Goal: Communication & Community: Participate in discussion

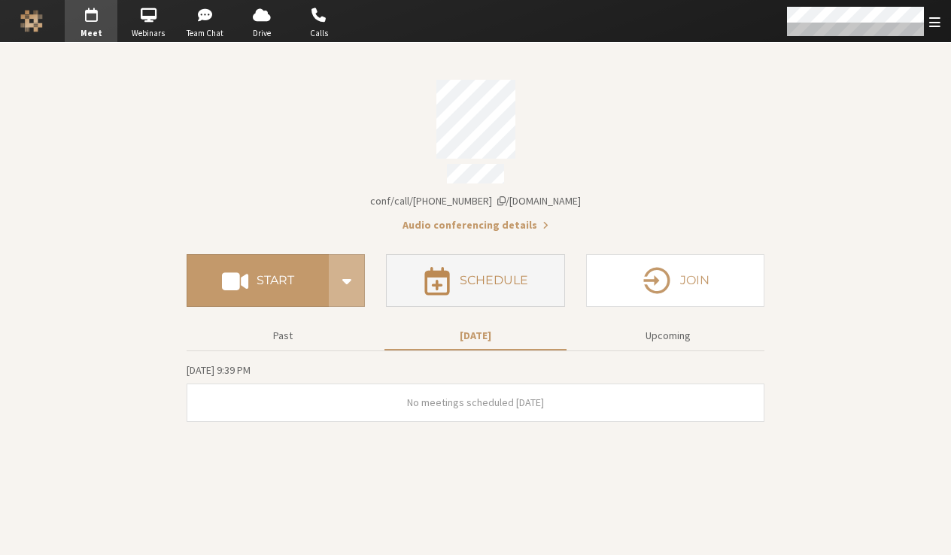
click at [390, 293] on button "Schedule" at bounding box center [475, 280] width 178 height 53
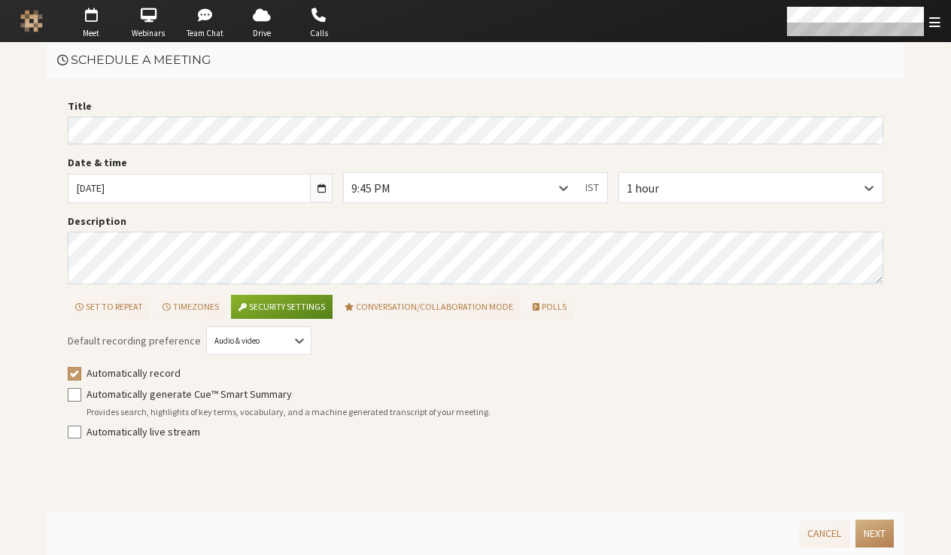
click at [608, 312] on div "Set to repeat Timezones Security settings Conversation/Collaboration mode Polls" at bounding box center [472, 304] width 821 height 29
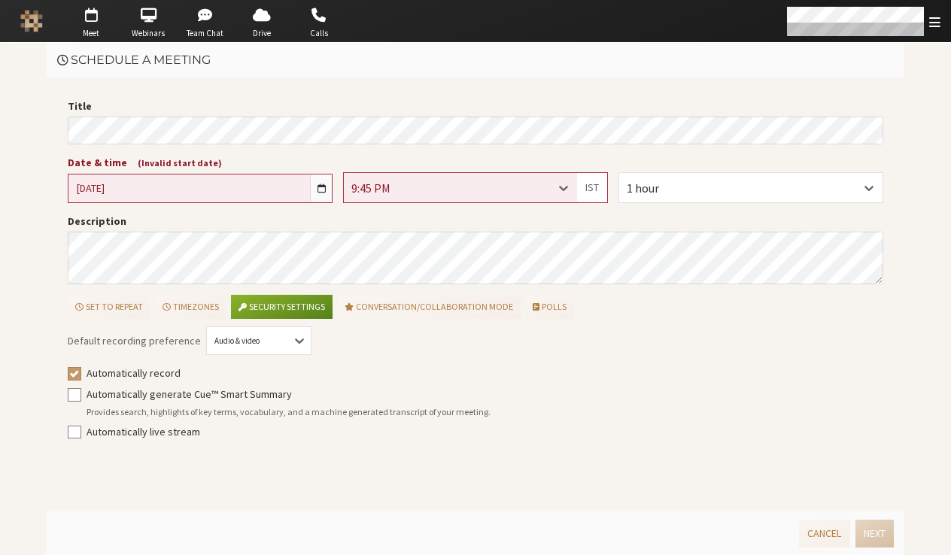
click at [608, 312] on div "Set to repeat Timezones Security settings Conversation/Collaboration mode Polls" at bounding box center [472, 304] width 821 height 29
click at [319, 188] on span "button" at bounding box center [322, 188] width 8 height 11
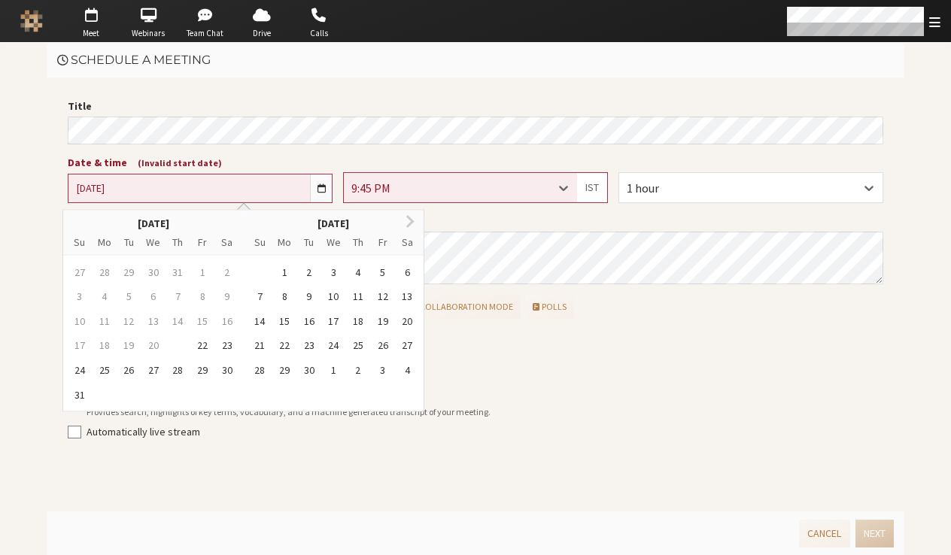
click at [181, 340] on div "21" at bounding box center [177, 345] width 21 height 21
click at [179, 345] on div "21" at bounding box center [177, 345] width 21 height 21
click at [613, 391] on label "Automatically generate Cue™ Smart Summary" at bounding box center [486, 395] width 798 height 16
click at [81, 391] on input "Automatically generate Cue™ Smart Summary" at bounding box center [75, 394] width 14 height 15
checkbox input "true"
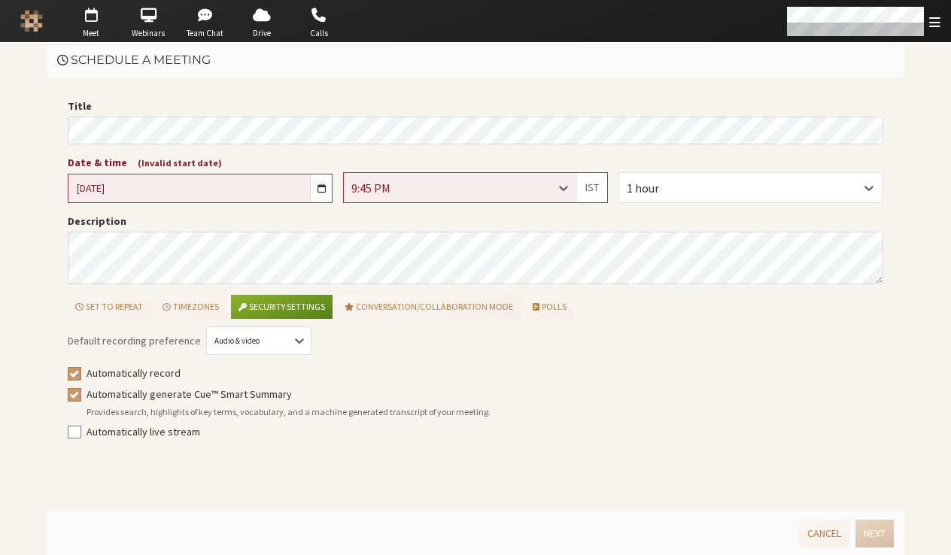
click at [421, 197] on div "9:45 PM" at bounding box center [460, 187] width 233 height 29
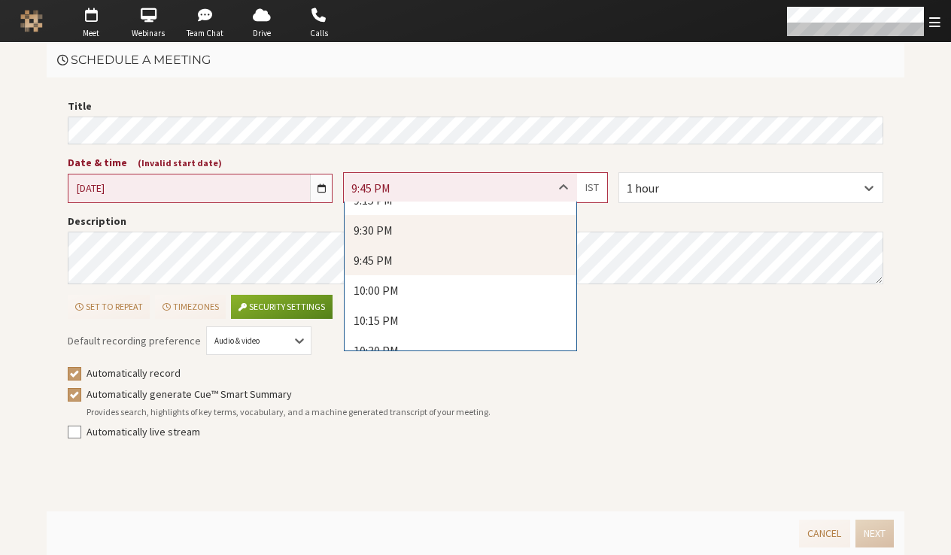
scroll to position [2585, 0]
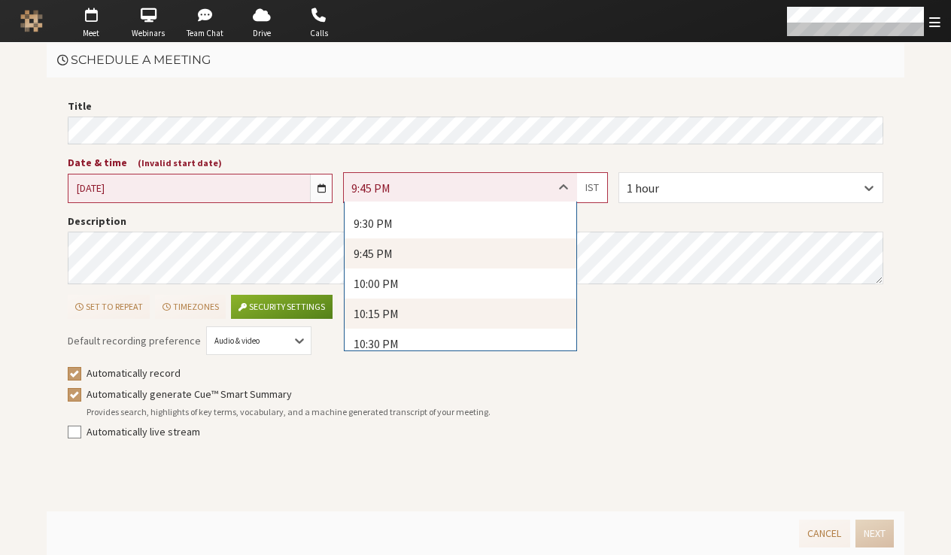
click at [413, 300] on div "10:15 PM" at bounding box center [461, 314] width 232 height 30
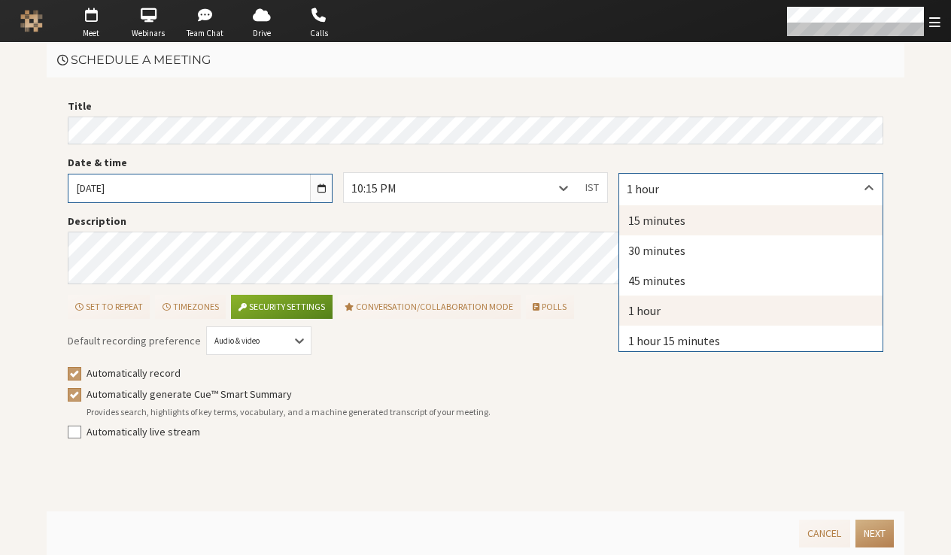
click at [675, 223] on div "15 minutes" at bounding box center [750, 220] width 263 height 30
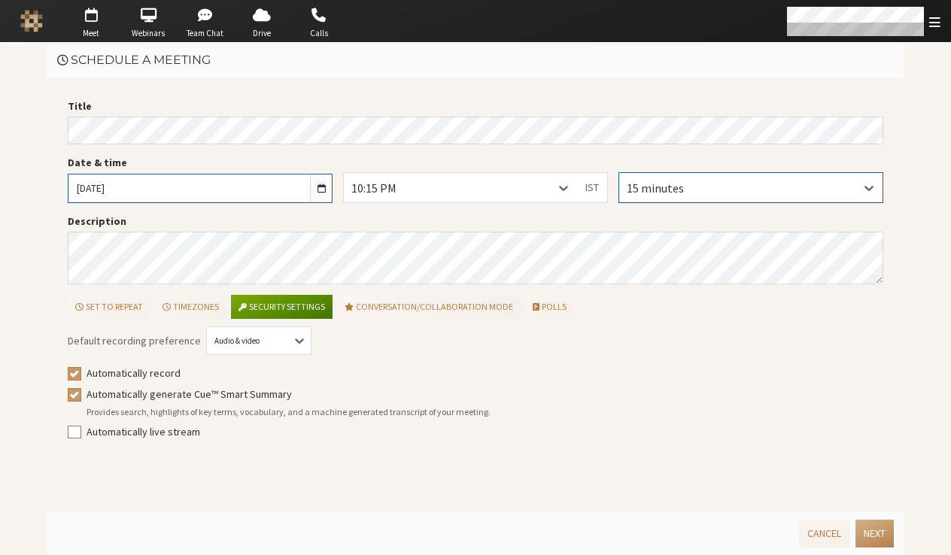
click at [318, 315] on button "Security settings" at bounding box center [281, 307] width 101 height 24
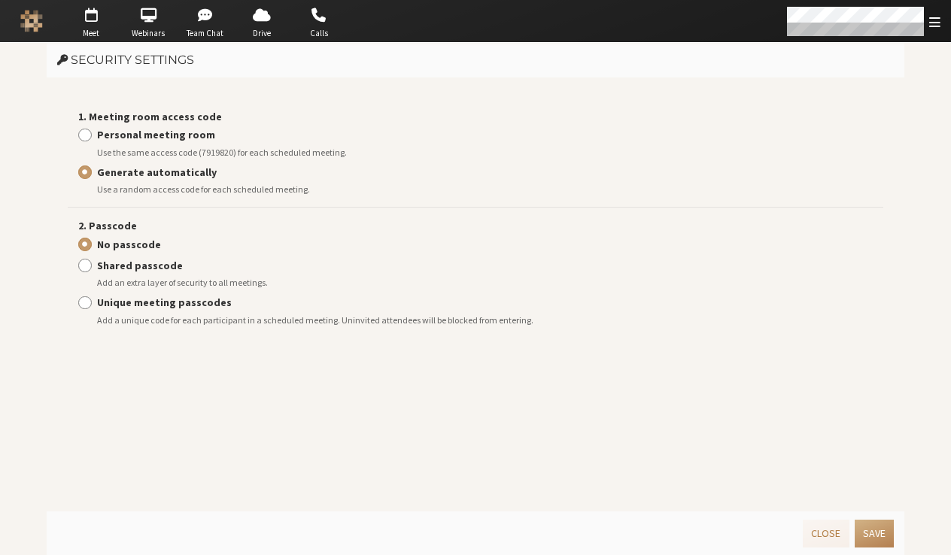
click at [170, 137] on strong "Personal meeting room" at bounding box center [156, 135] width 118 height 14
click at [92, 137] on input "Personal meeting room" at bounding box center [85, 134] width 14 height 15
radio input "true"
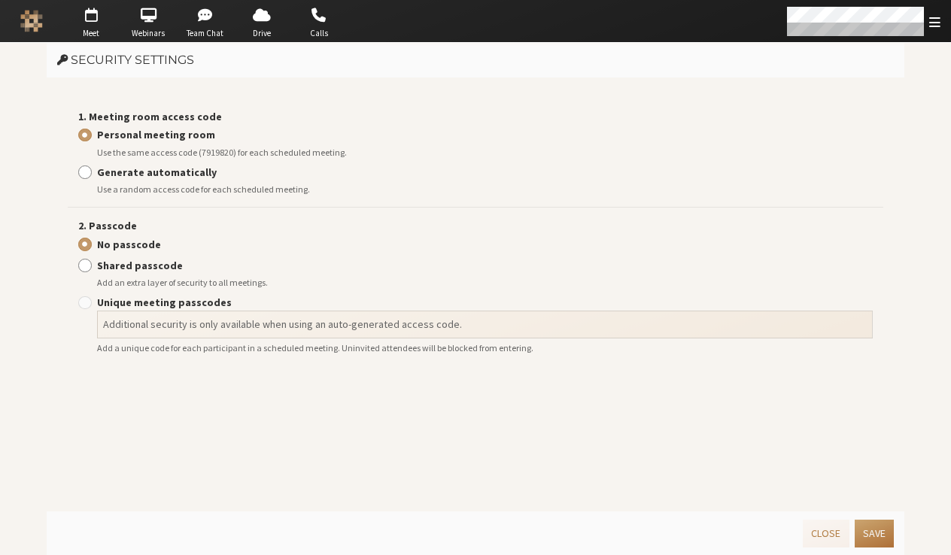
click at [880, 537] on button "Save" at bounding box center [874, 534] width 39 height 28
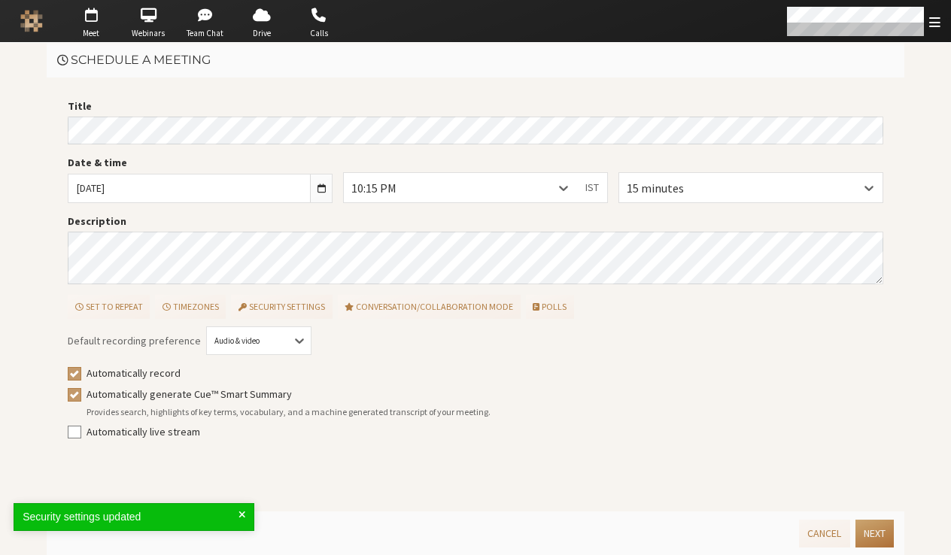
click at [882, 526] on button "Next" at bounding box center [875, 534] width 38 height 28
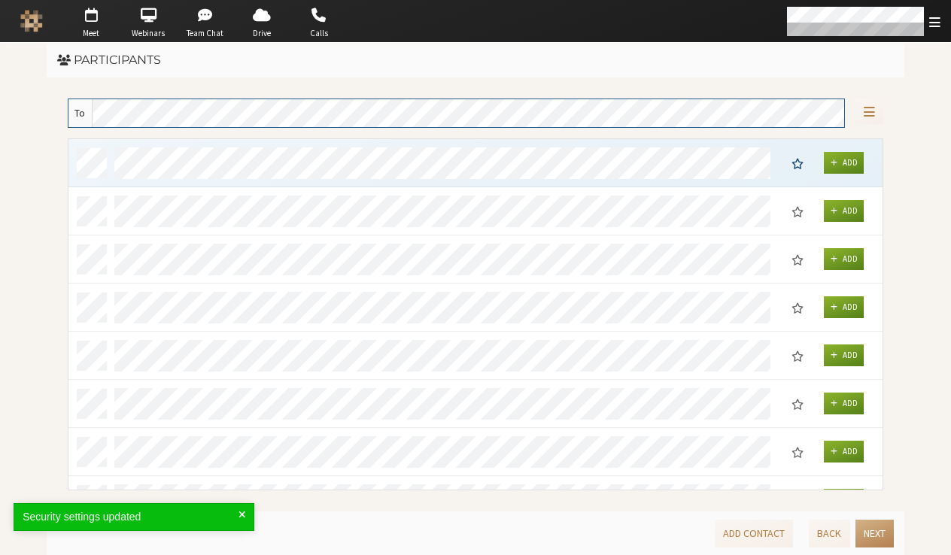
scroll to position [340, 803]
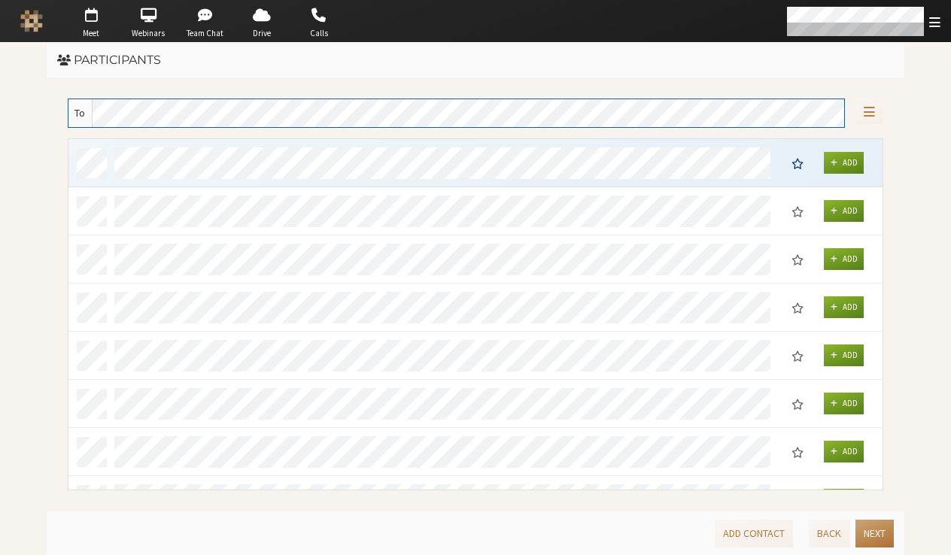
click at [868, 536] on button "Next" at bounding box center [875, 534] width 38 height 28
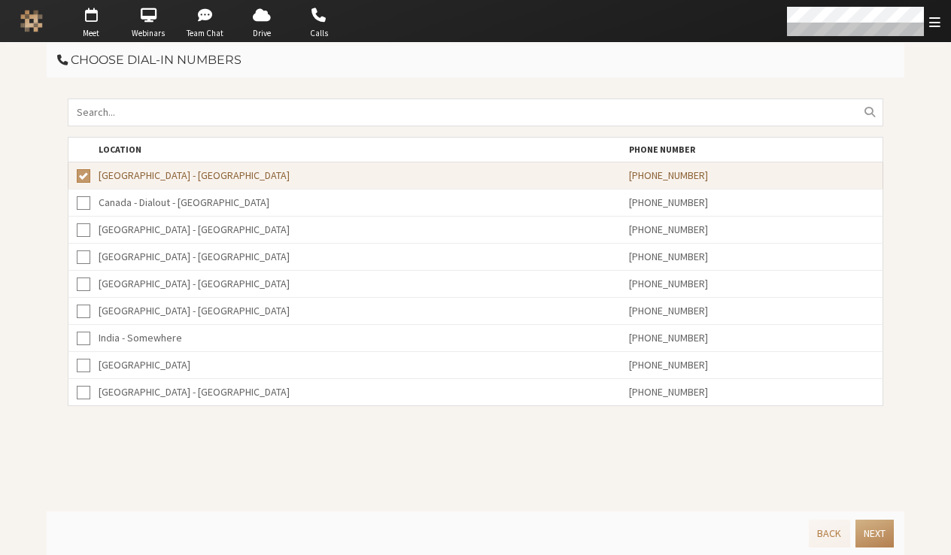
click at [868, 536] on button "Next" at bounding box center [875, 534] width 38 height 28
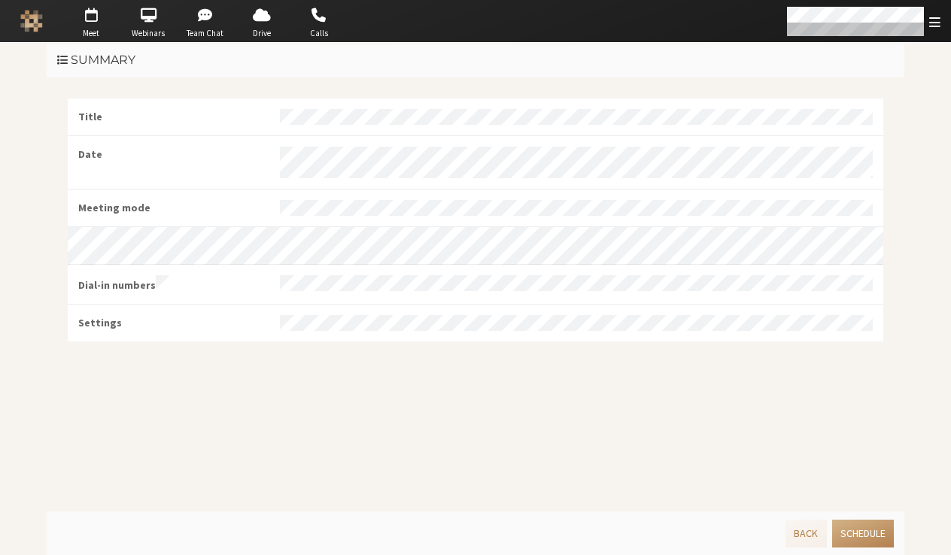
click at [868, 536] on button "Schedule" at bounding box center [863, 534] width 62 height 28
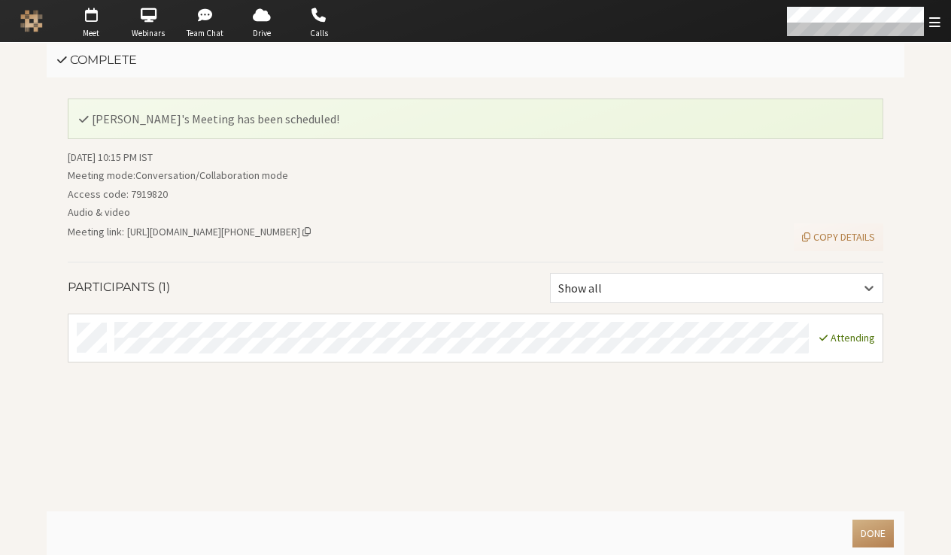
click at [868, 536] on button "Done" at bounding box center [873, 534] width 41 height 28
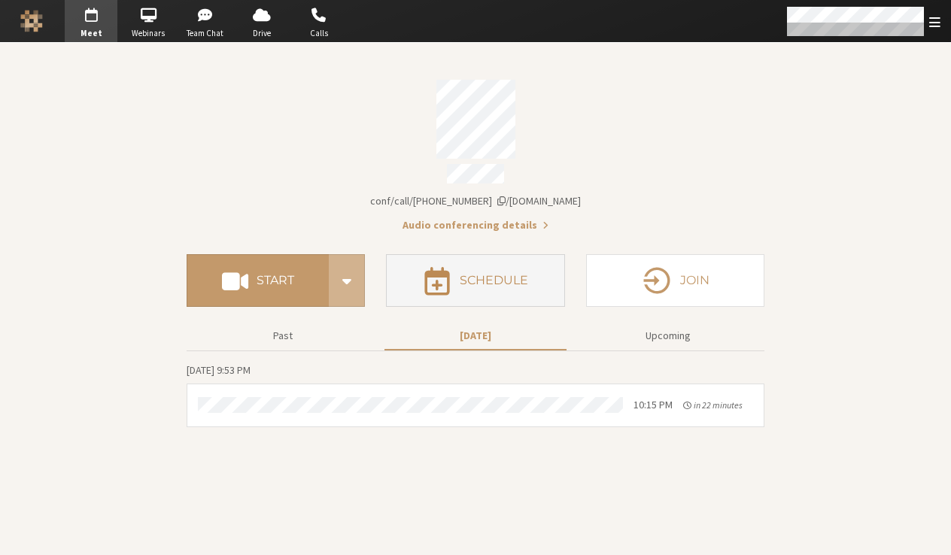
click at [504, 275] on h4 "Schedule" at bounding box center [494, 281] width 68 height 12
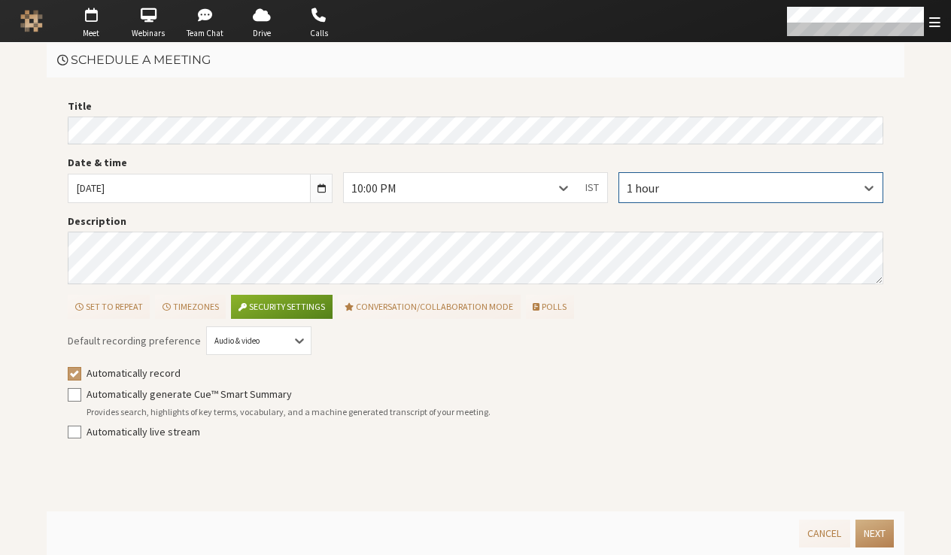
click at [620, 193] on div "1 hour" at bounding box center [750, 187] width 263 height 29
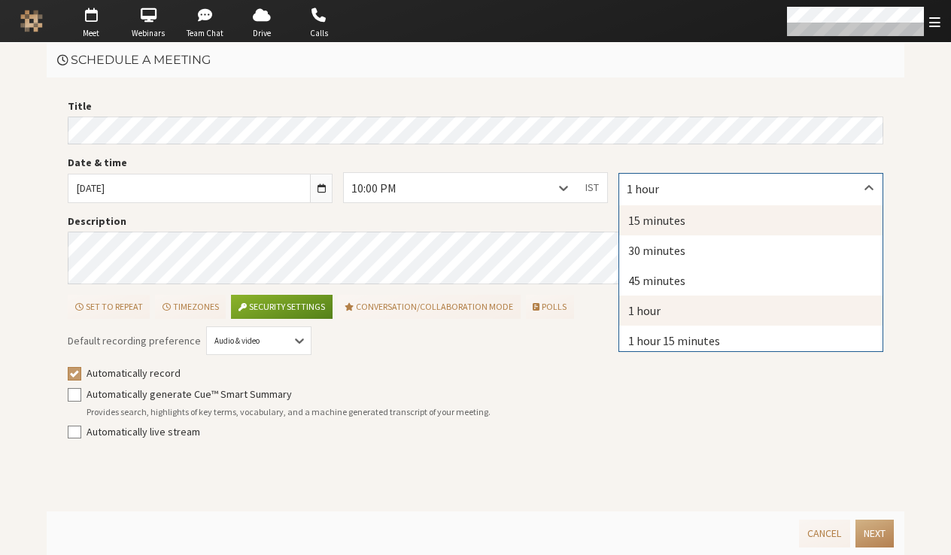
click at [640, 220] on div "15 minutes" at bounding box center [750, 220] width 263 height 30
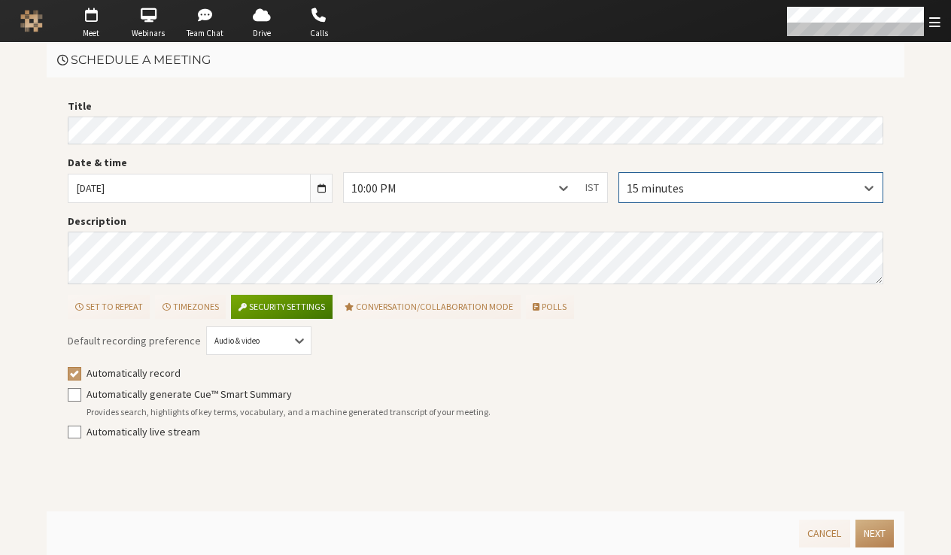
click at [295, 309] on button "Security settings" at bounding box center [281, 307] width 101 height 24
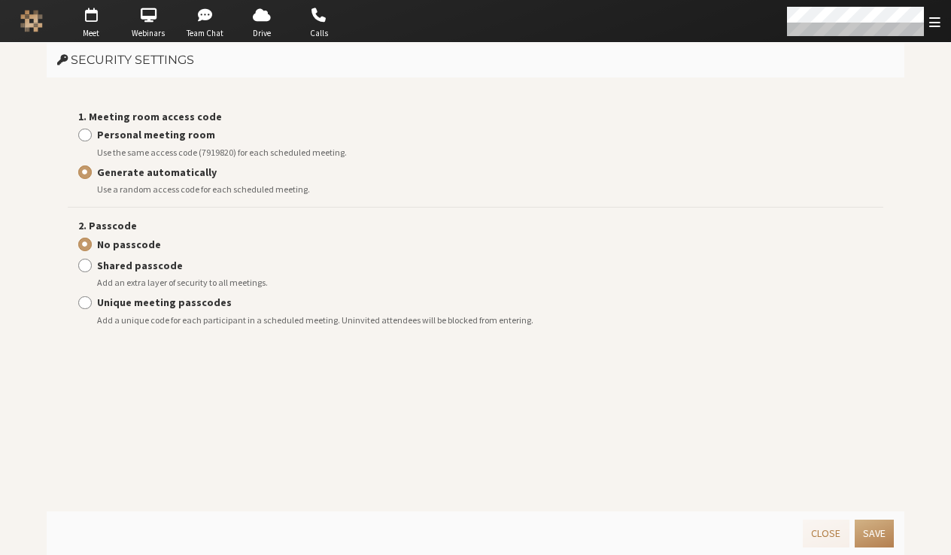
click at [144, 141] on label "Personal meeting room" at bounding box center [485, 135] width 777 height 16
click at [92, 141] on input "Personal meeting room" at bounding box center [85, 134] width 14 height 15
radio input "true"
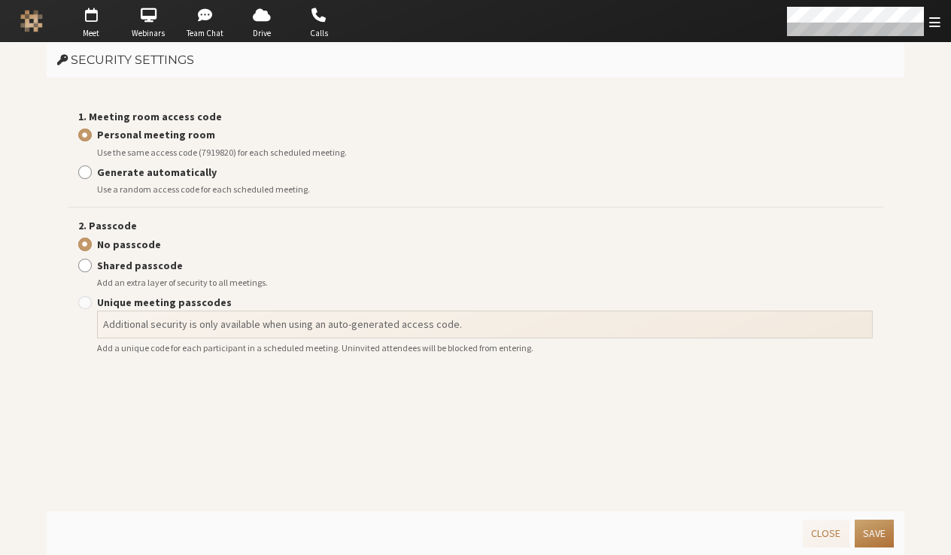
click at [885, 534] on button "Save" at bounding box center [874, 534] width 39 height 28
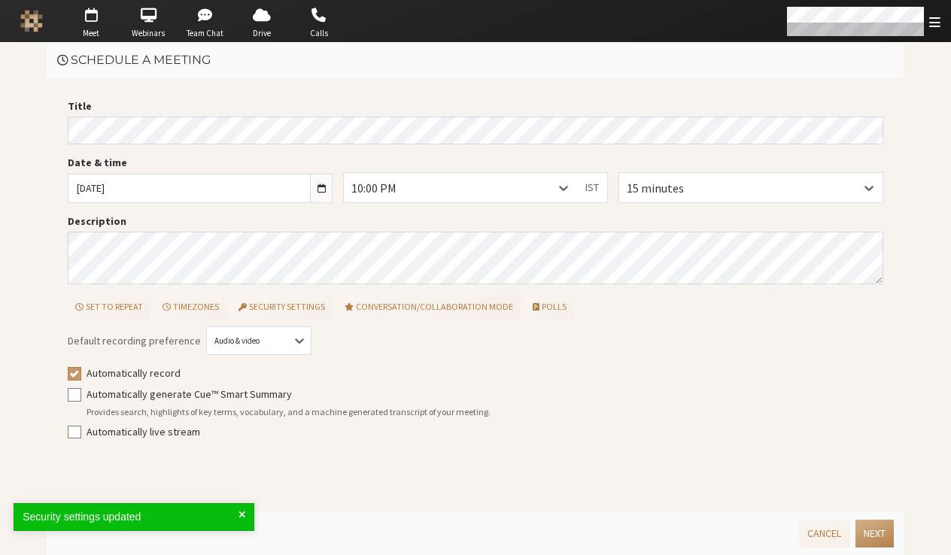
click at [160, 370] on label "Automatically record" at bounding box center [486, 374] width 798 height 16
click at [81, 370] on input "Automatically record" at bounding box center [75, 373] width 14 height 15
checkbox input "false"
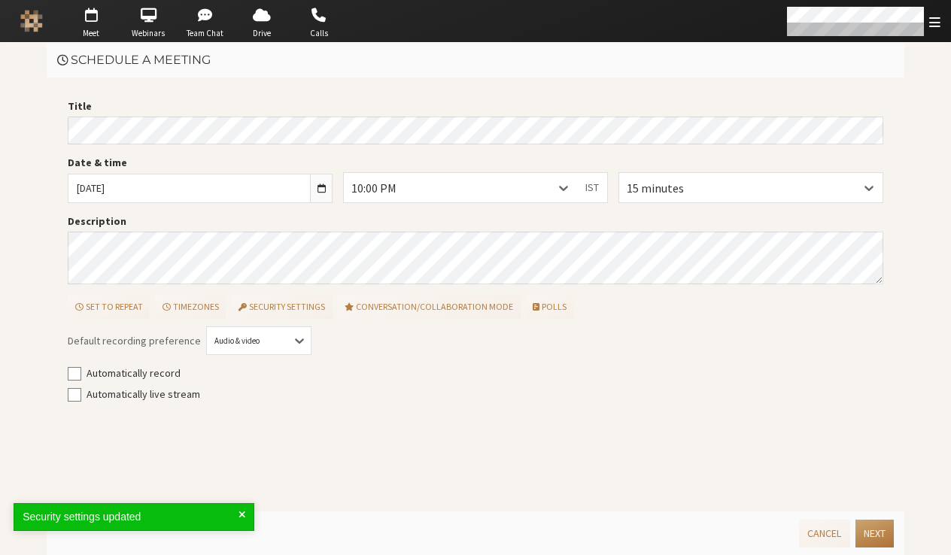
click at [873, 530] on button "Next" at bounding box center [875, 534] width 38 height 28
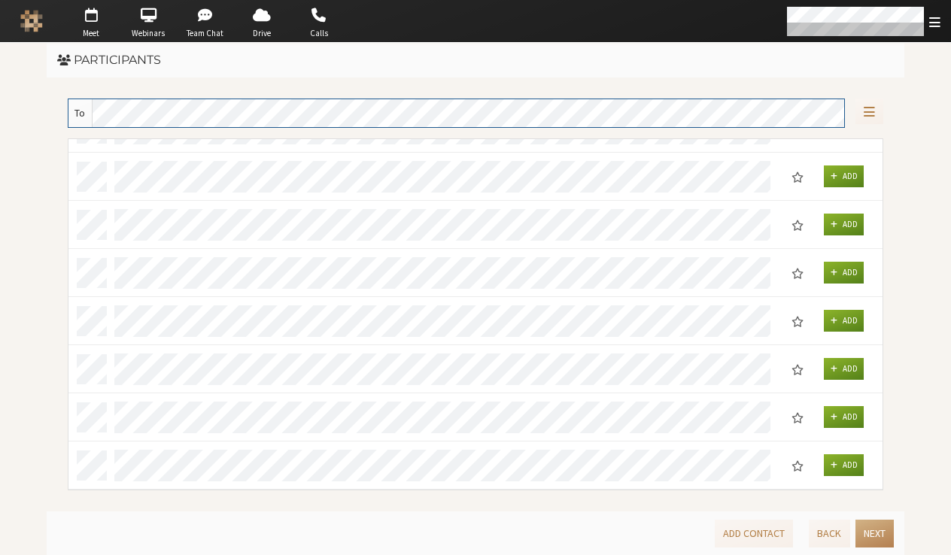
scroll to position [716, 0]
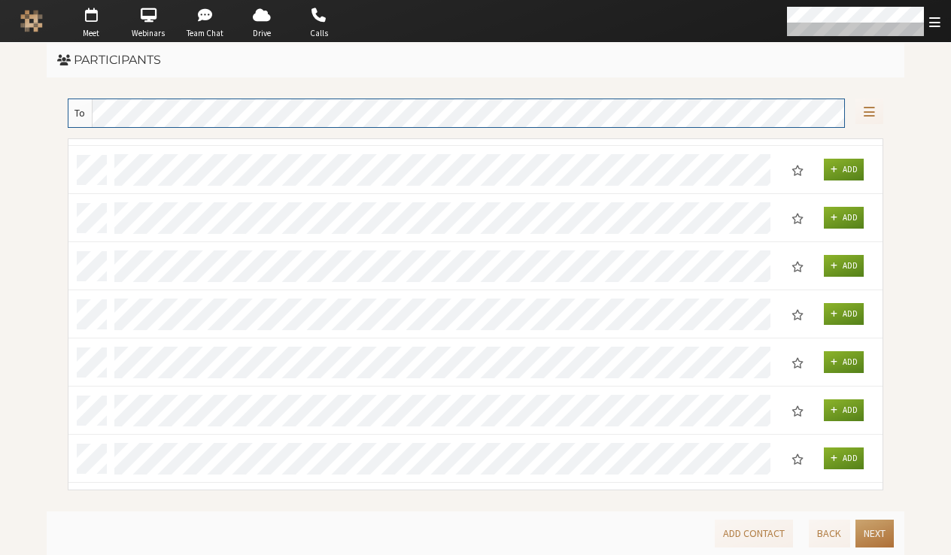
click at [863, 535] on button "Next" at bounding box center [875, 534] width 38 height 28
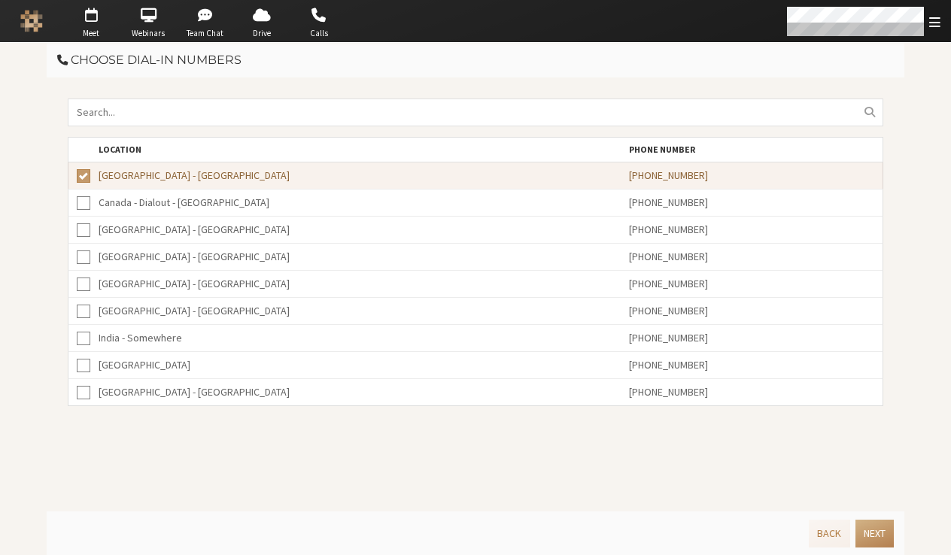
click at [863, 535] on button "Next" at bounding box center [875, 534] width 38 height 28
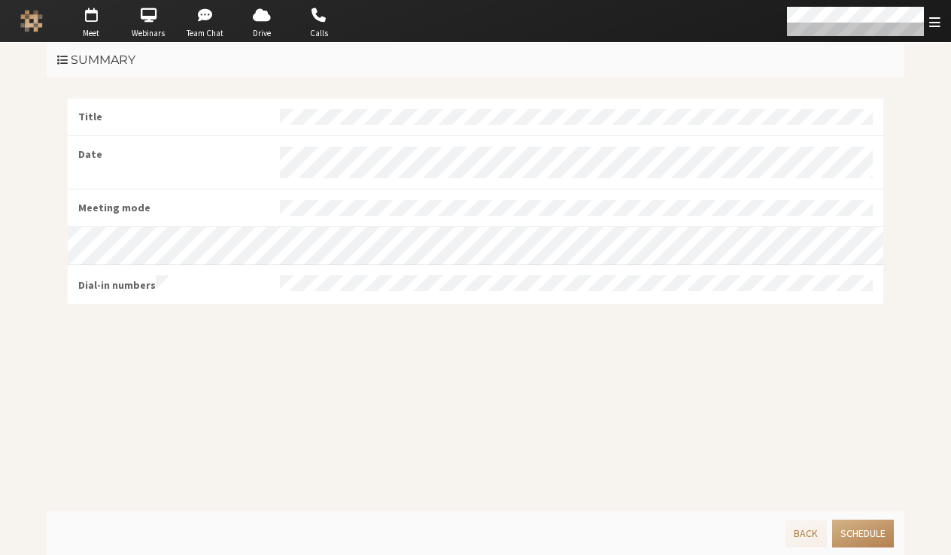
click at [863, 535] on button "Schedule" at bounding box center [863, 534] width 62 height 28
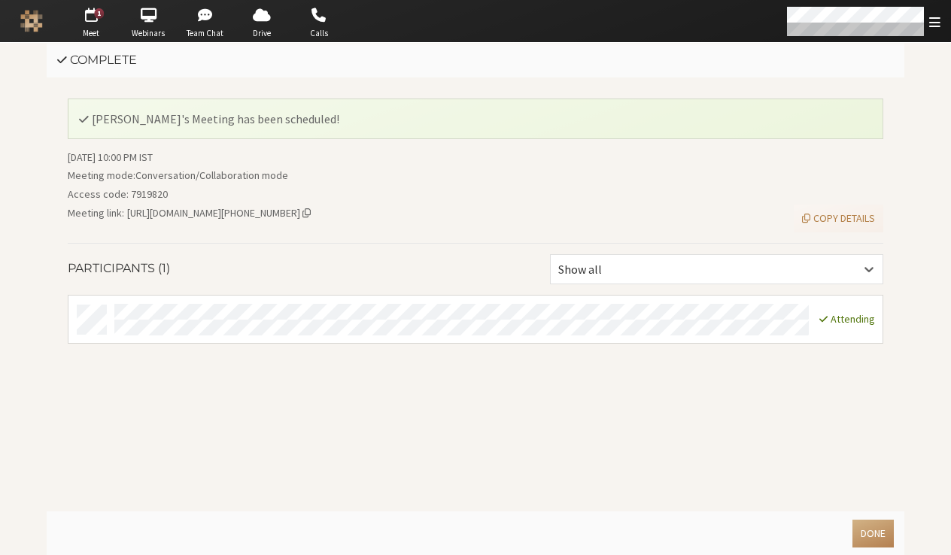
click at [863, 535] on button "Done" at bounding box center [873, 534] width 41 height 28
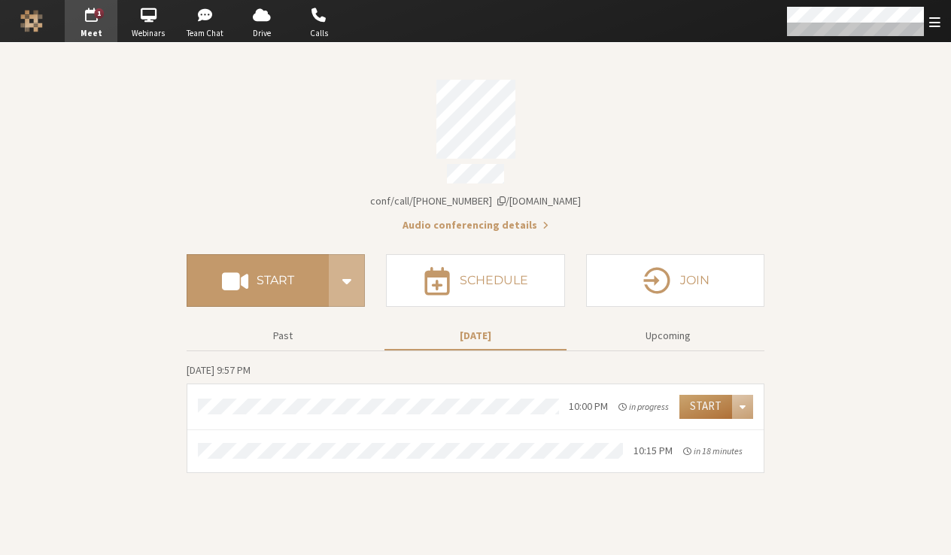
click at [704, 395] on button "Start" at bounding box center [706, 407] width 53 height 24
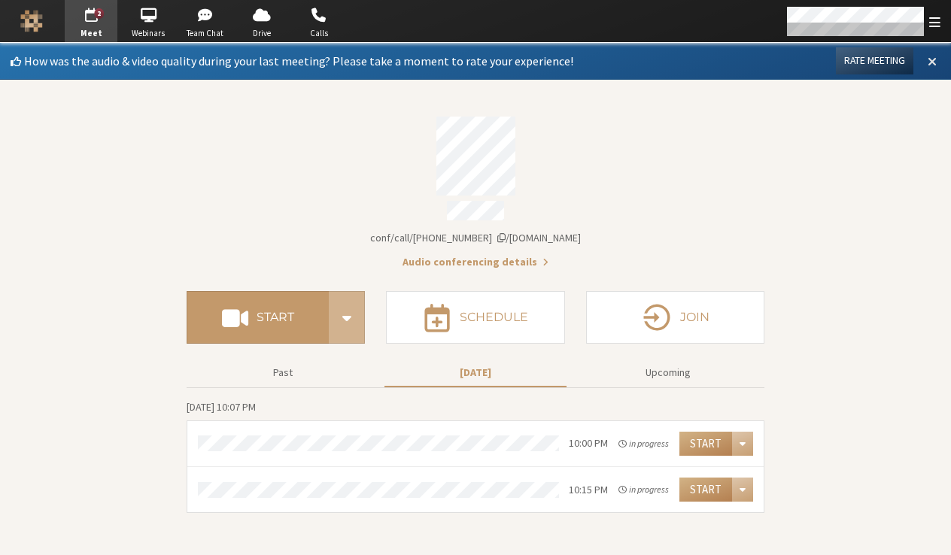
click at [931, 65] on span at bounding box center [932, 61] width 9 height 14
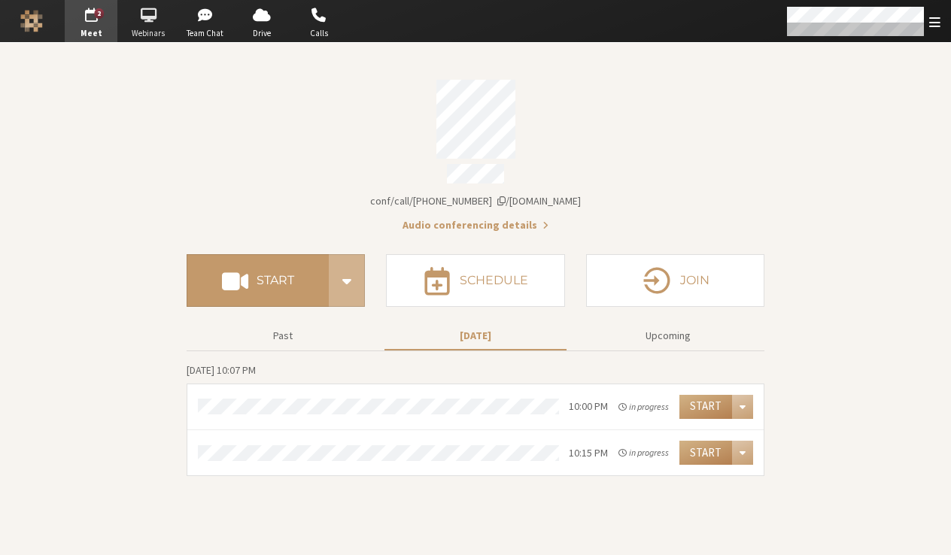
click at [148, 32] on span "Webinars" at bounding box center [148, 33] width 53 height 13
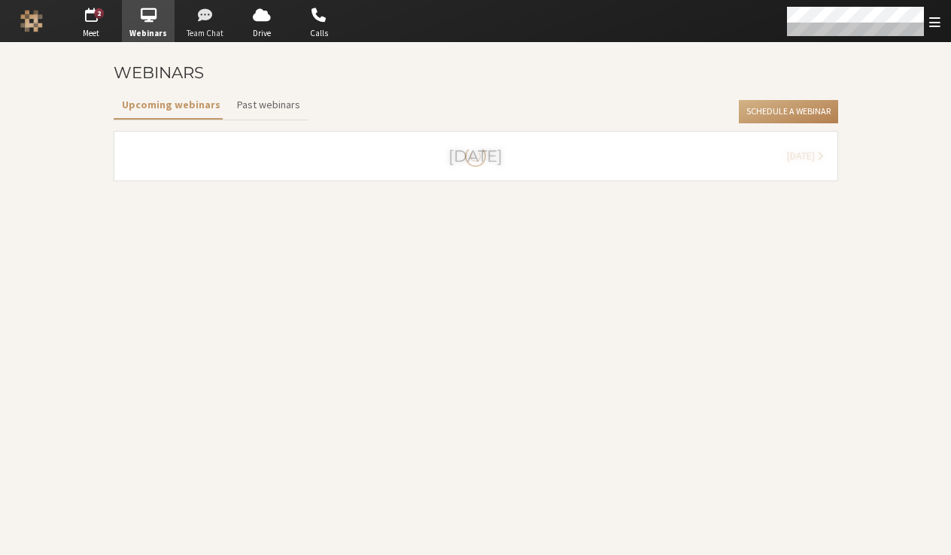
click at [186, 33] on span "Team Chat" at bounding box center [205, 33] width 53 height 13
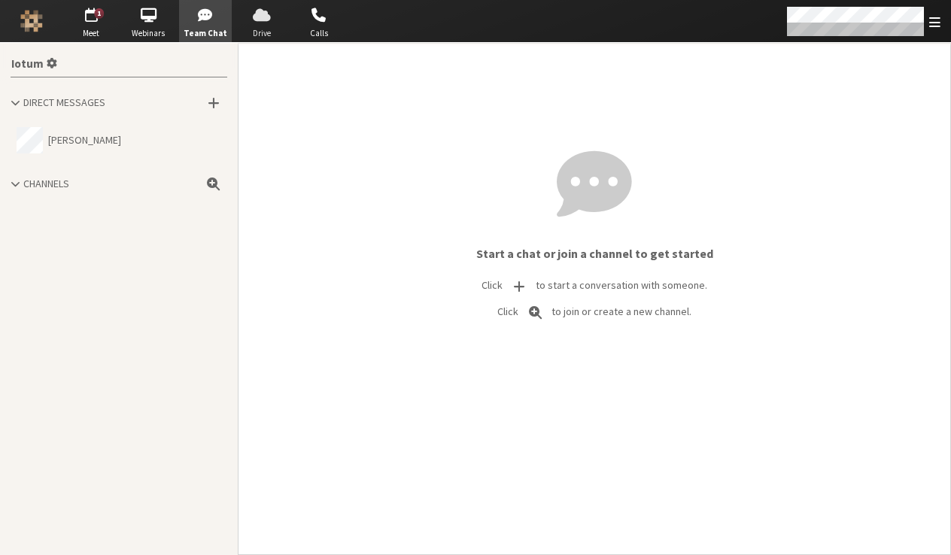
click at [254, 35] on span "Drive" at bounding box center [262, 33] width 53 height 13
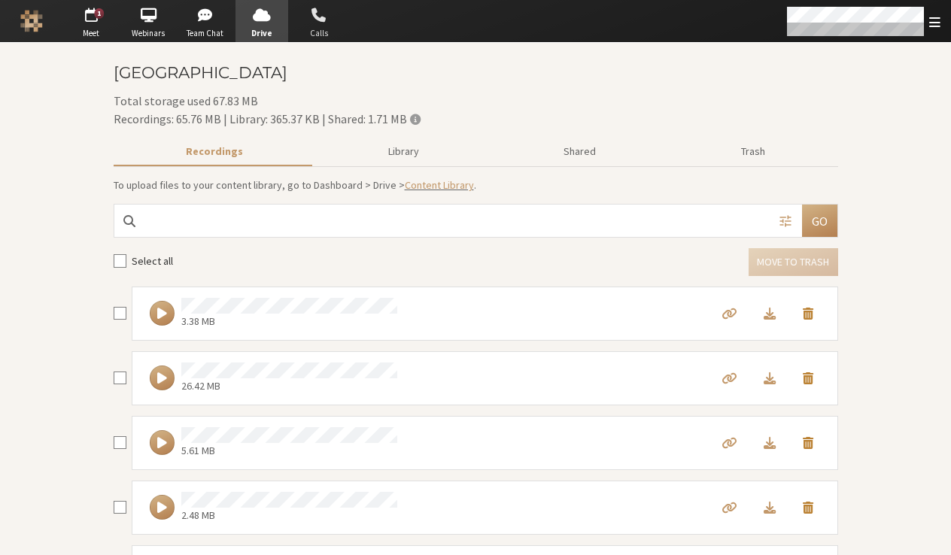
click at [320, 34] on span "Calls" at bounding box center [319, 33] width 53 height 13
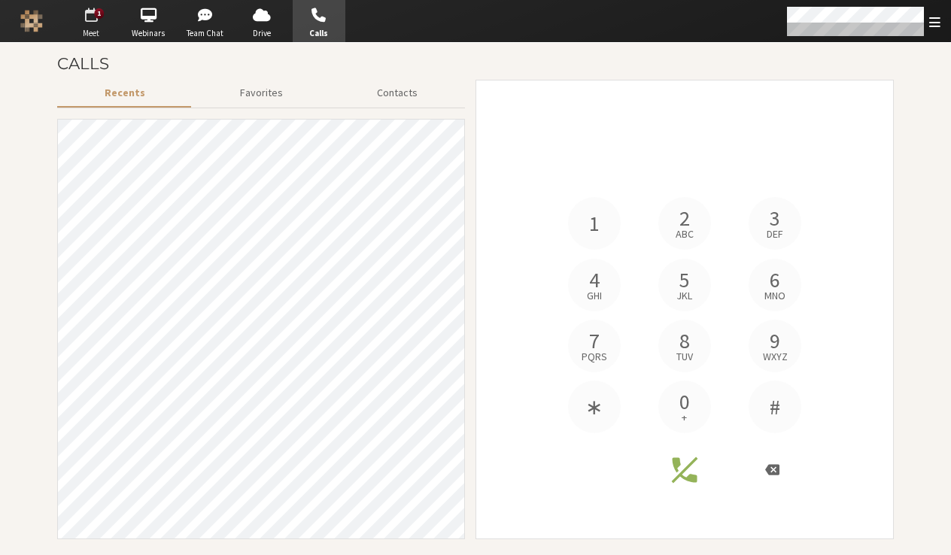
click at [94, 36] on span "Meet" at bounding box center [91, 33] width 53 height 13
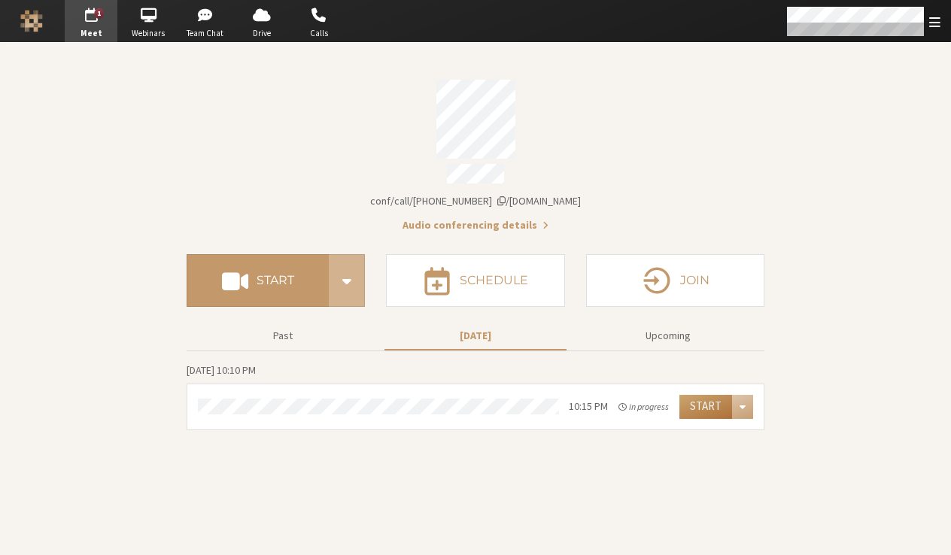
click at [688, 396] on button "Start" at bounding box center [706, 407] width 53 height 24
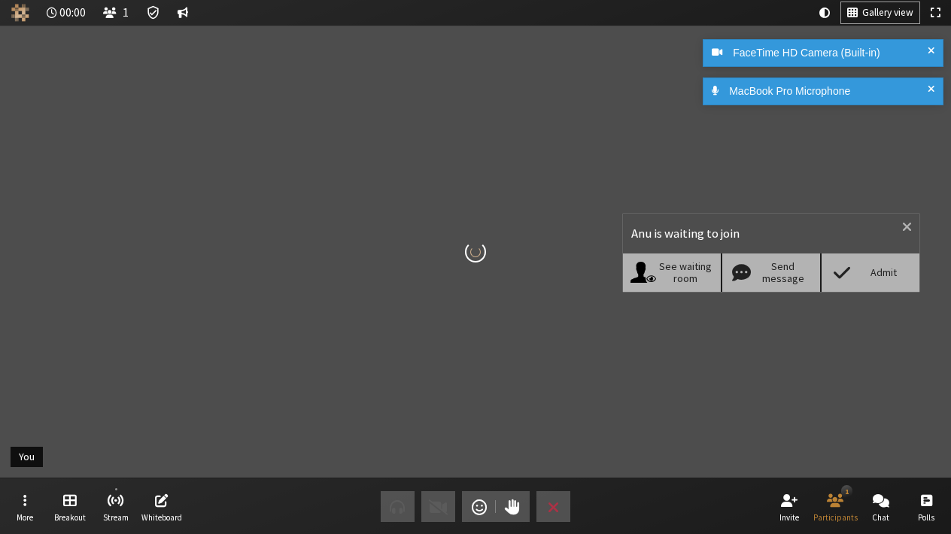
click at [875, 275] on div "Admit" at bounding box center [884, 272] width 58 height 13
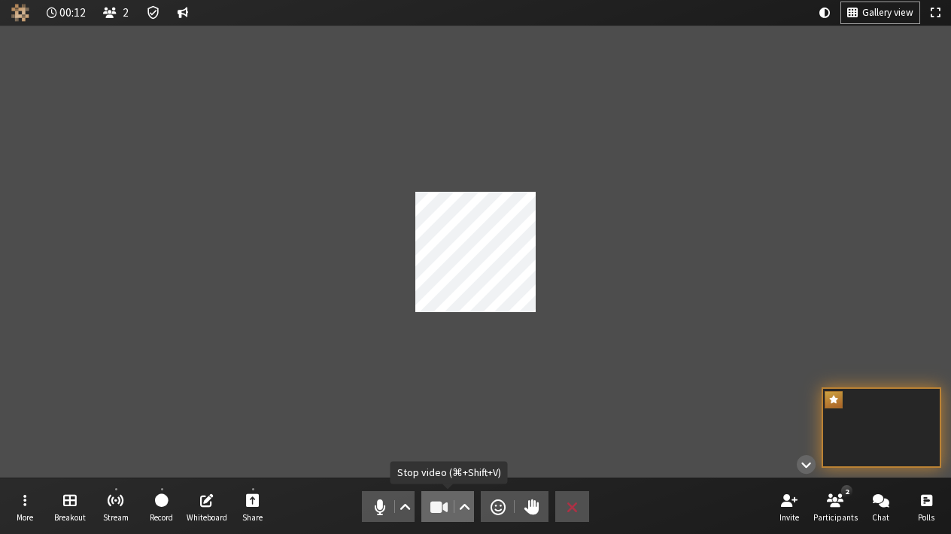
click at [443, 500] on span "Stop video (⌘+Shift+V)" at bounding box center [439, 507] width 21 height 21
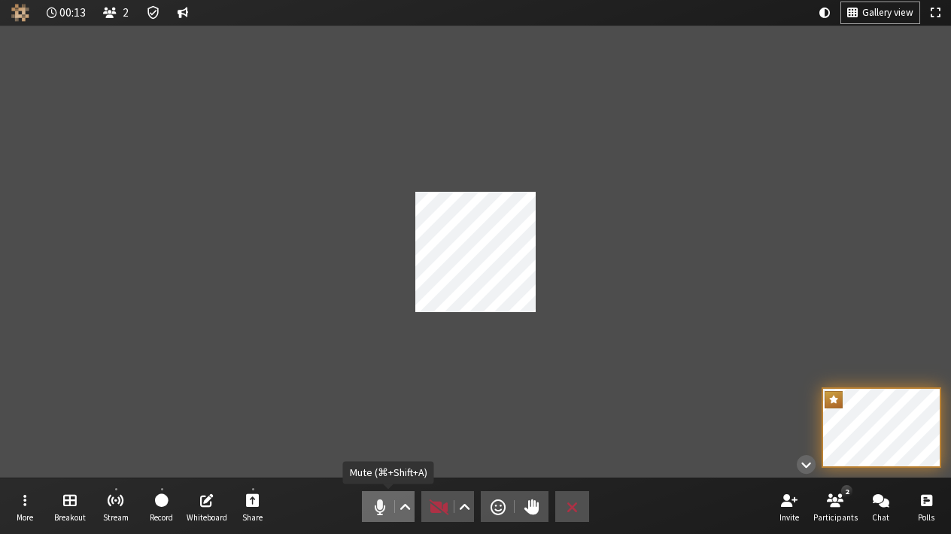
click at [386, 507] on span "Mute (⌘+Shift+A)" at bounding box center [380, 507] width 21 height 21
click at [423, 500] on button "Video" at bounding box center [447, 506] width 53 height 31
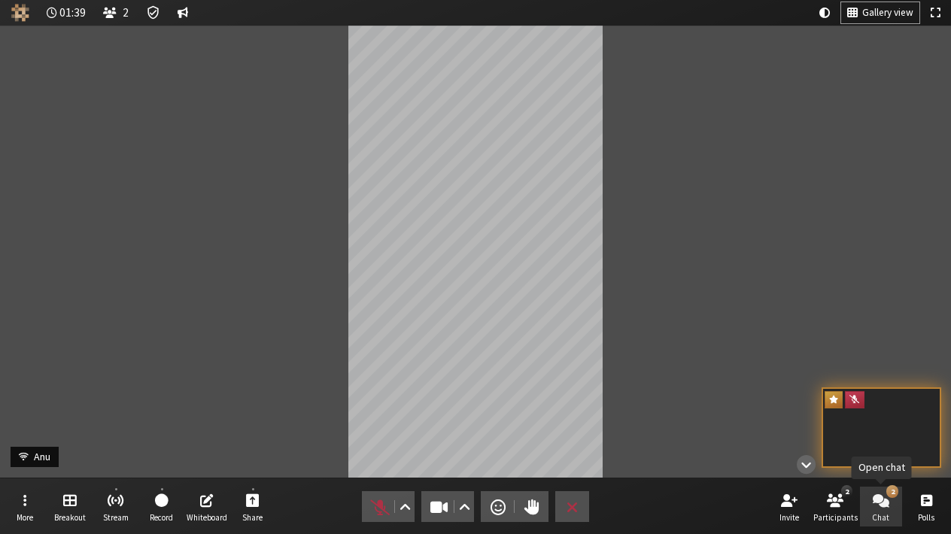
click at [880, 502] on span "Open chat" at bounding box center [881, 499] width 17 height 17
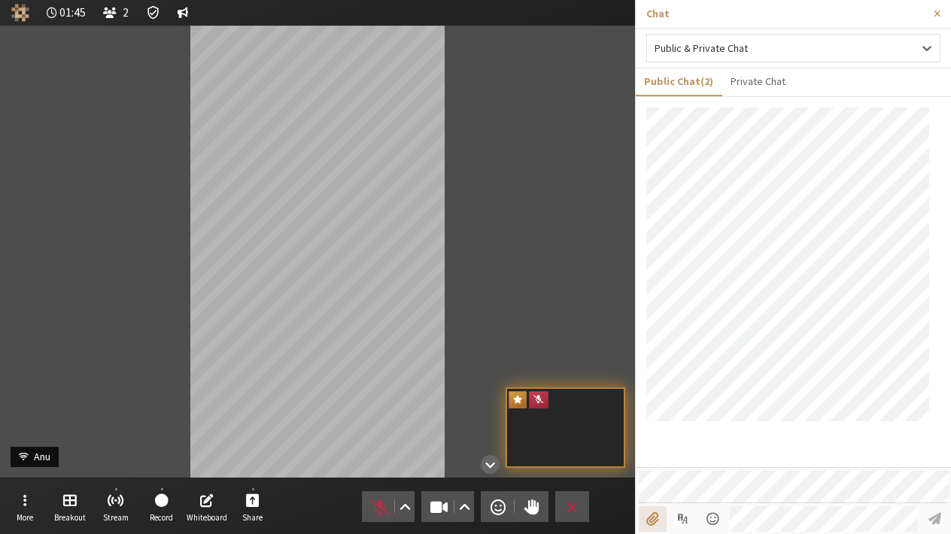
click at [658, 510] on input "File picker" at bounding box center [653, 519] width 28 height 26
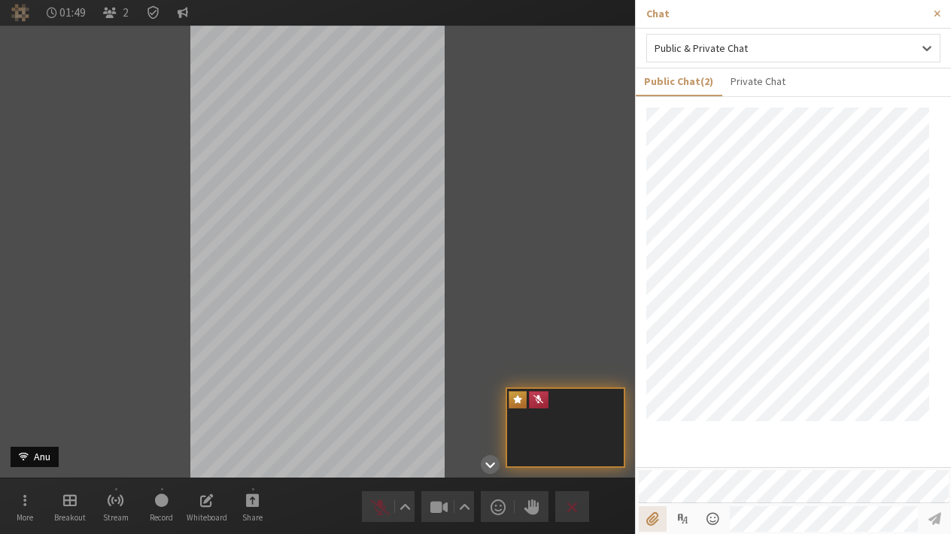
type input "C:\fakepath\active.png"
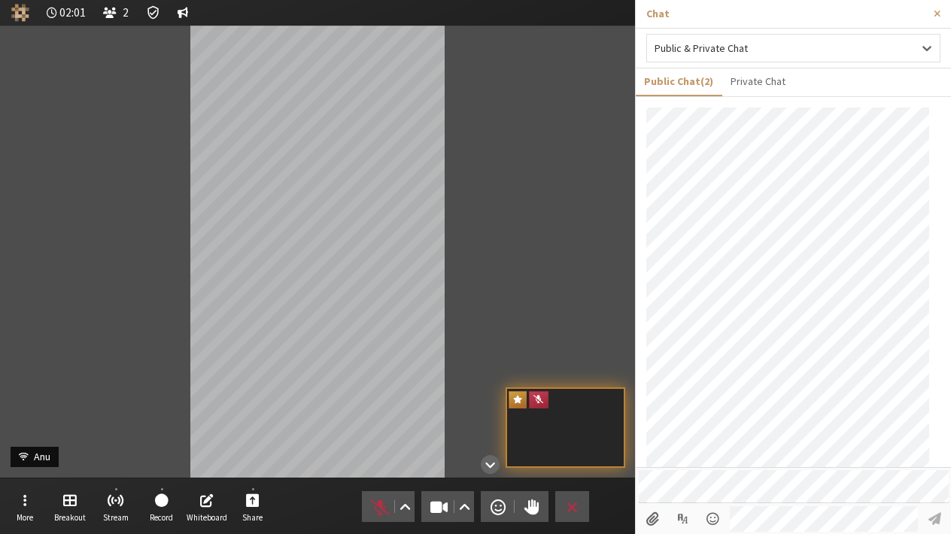
scroll to position [132, 0]
click at [935, 15] on span "Close sidebar" at bounding box center [937, 13] width 7 height 11
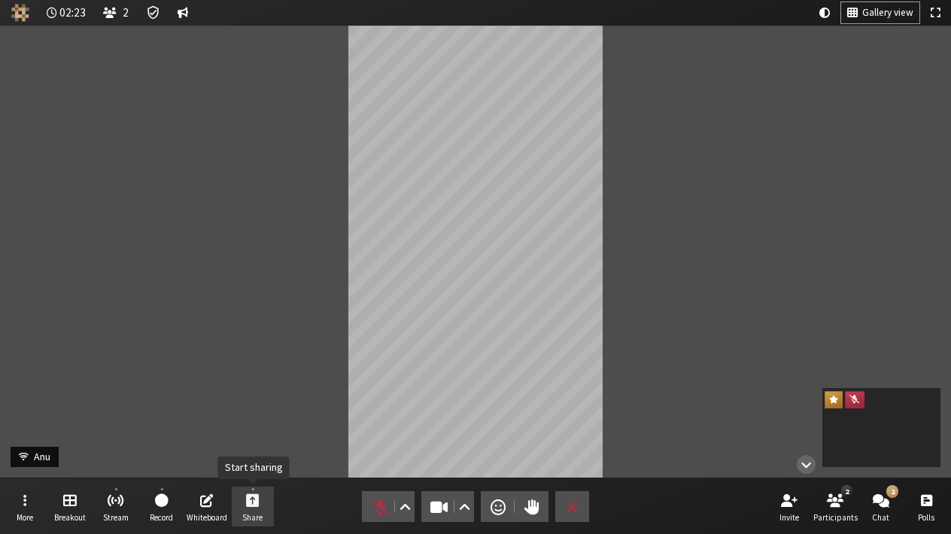
click at [244, 527] on button "Share" at bounding box center [253, 507] width 42 height 41
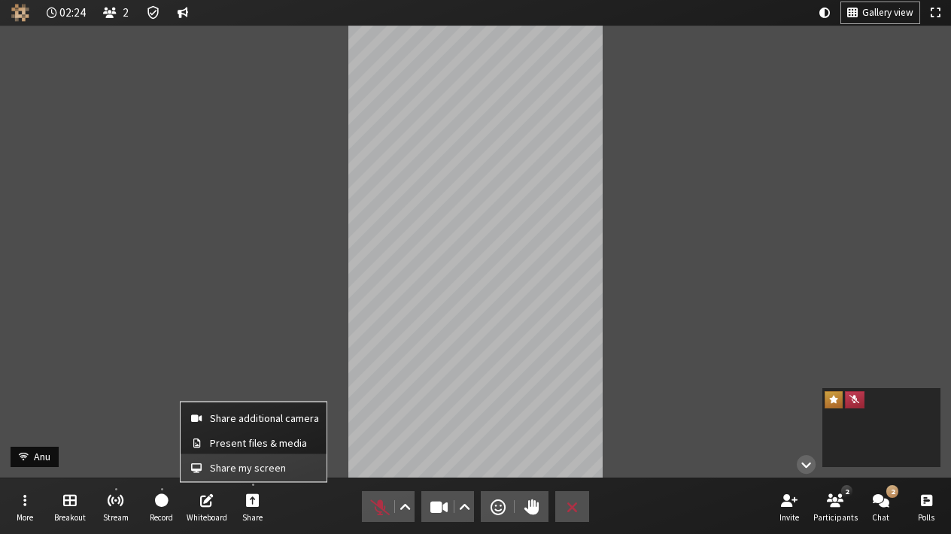
click at [240, 472] on span "Share my screen" at bounding box center [264, 467] width 109 height 11
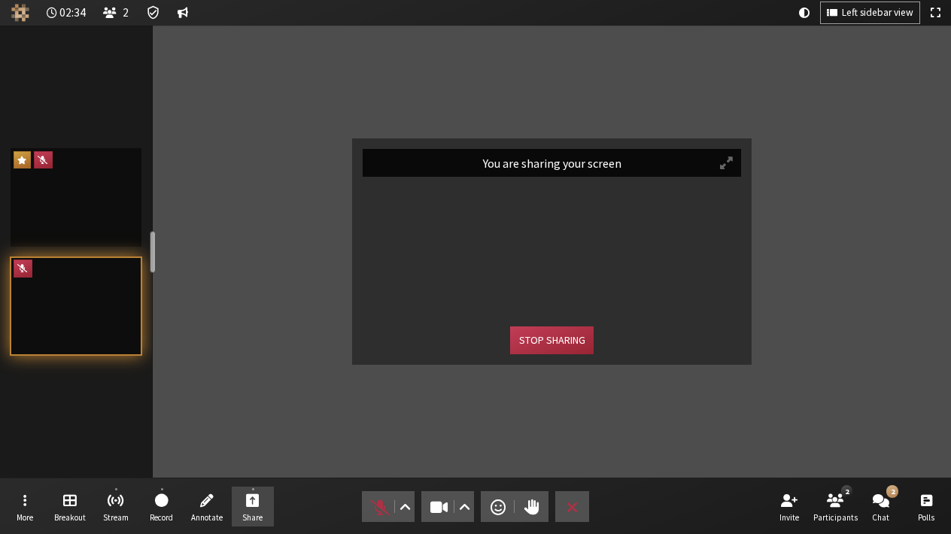
click at [728, 160] on span "Participant" at bounding box center [726, 163] width 13 height 14
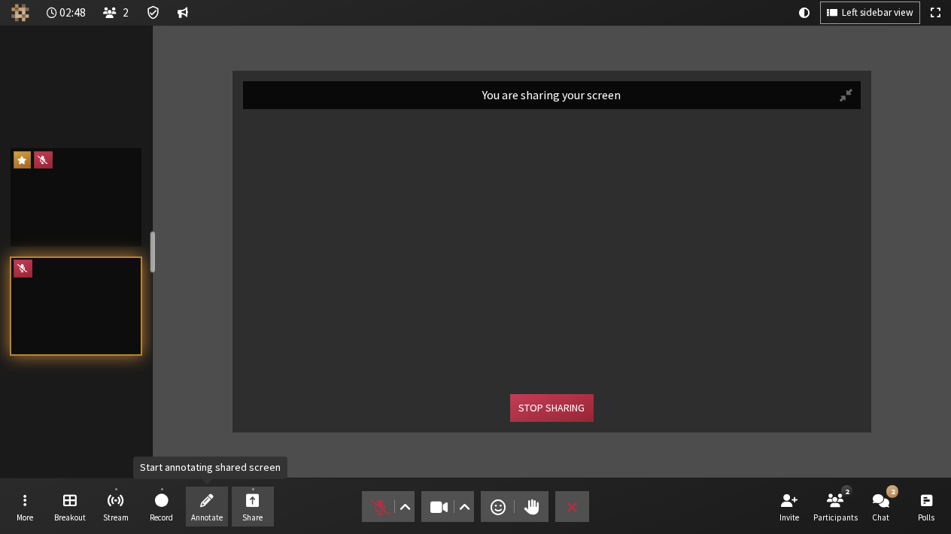
click at [221, 519] on span "Annotate" at bounding box center [207, 517] width 32 height 9
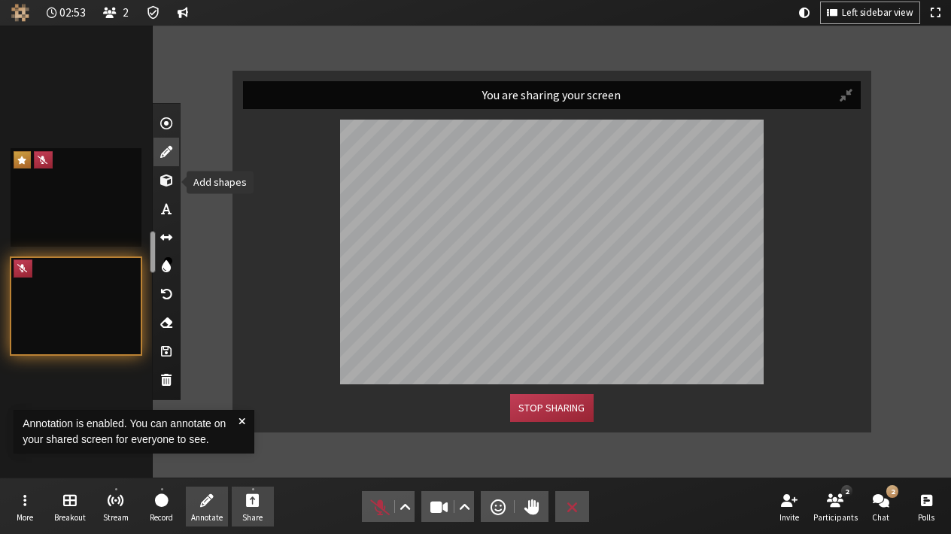
click at [169, 182] on span "Add shapes" at bounding box center [166, 180] width 12 height 15
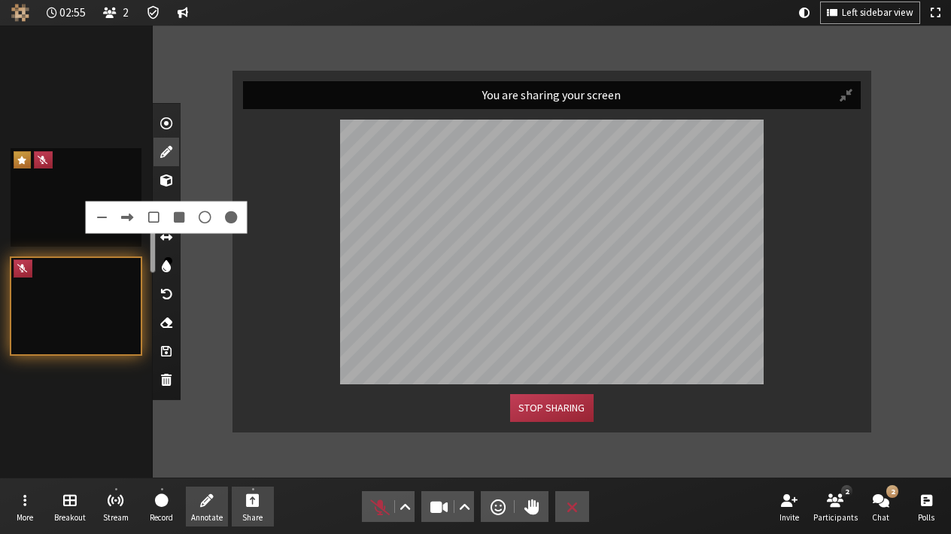
click at [157, 213] on span at bounding box center [153, 218] width 20 height 20
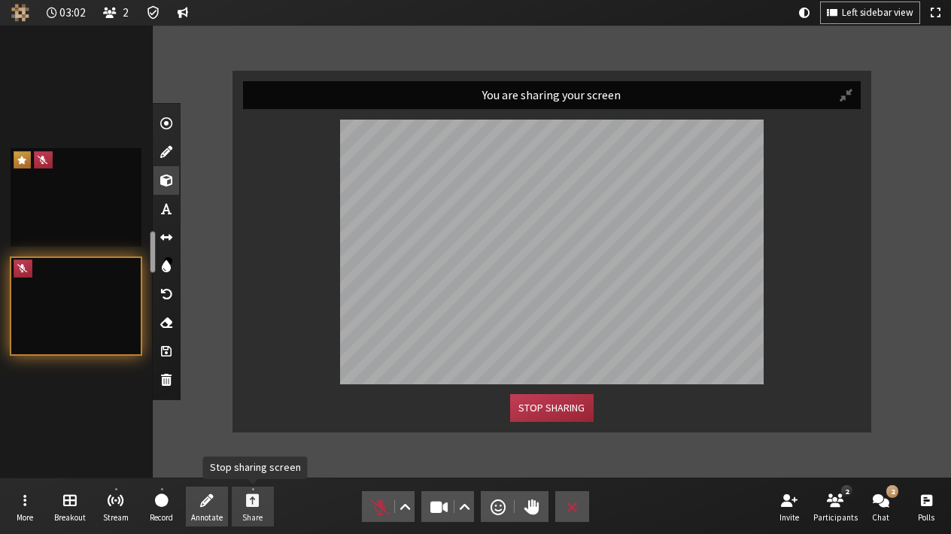
click at [249, 504] on span "Stop sharing screen" at bounding box center [253, 499] width 14 height 17
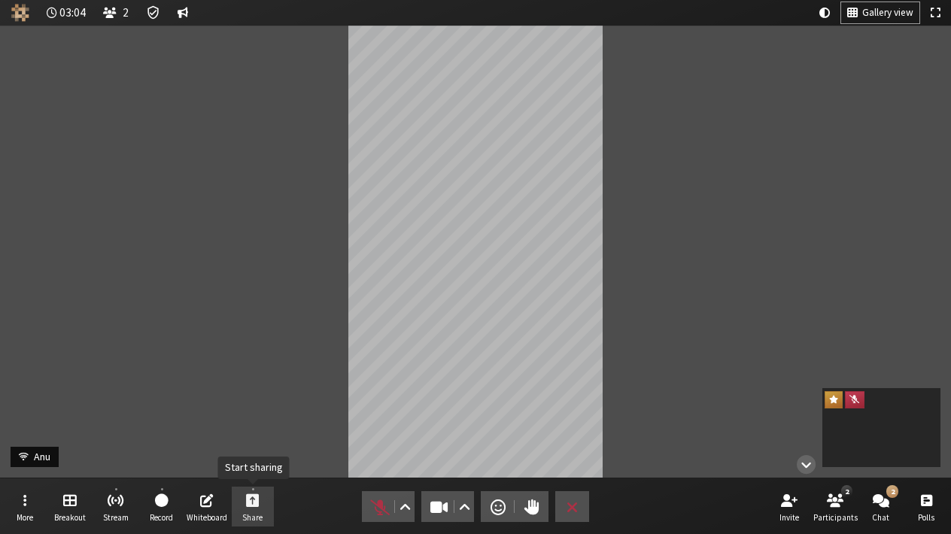
click at [251, 517] on span "Share" at bounding box center [252, 517] width 20 height 9
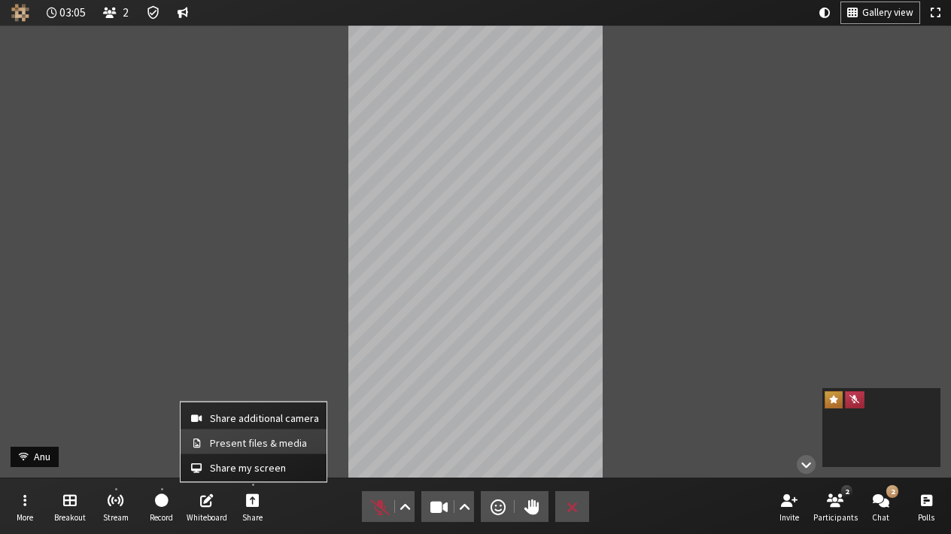
click at [251, 448] on span "Present files & media" at bounding box center [264, 442] width 109 height 11
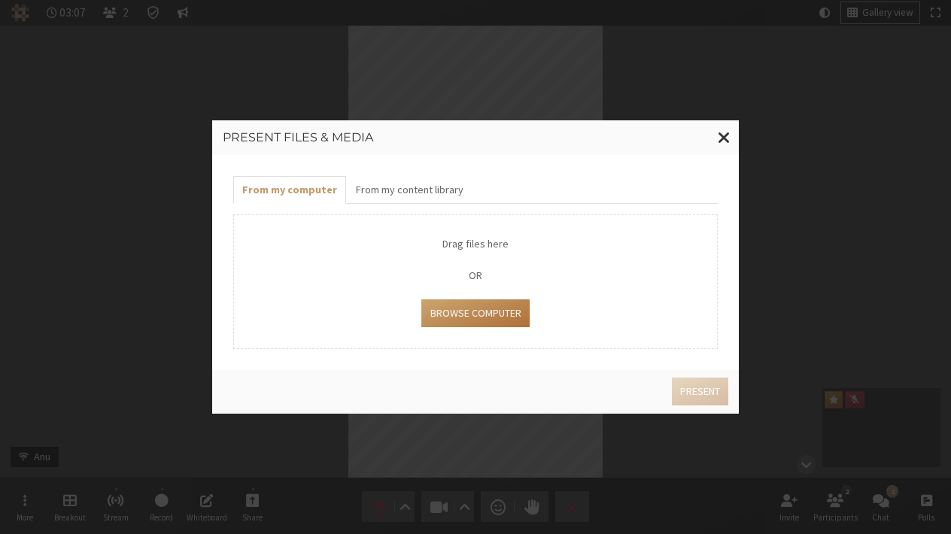
click at [425, 324] on button "Browse Computer" at bounding box center [475, 314] width 108 height 28
type input "C:\fakepath\active.png"
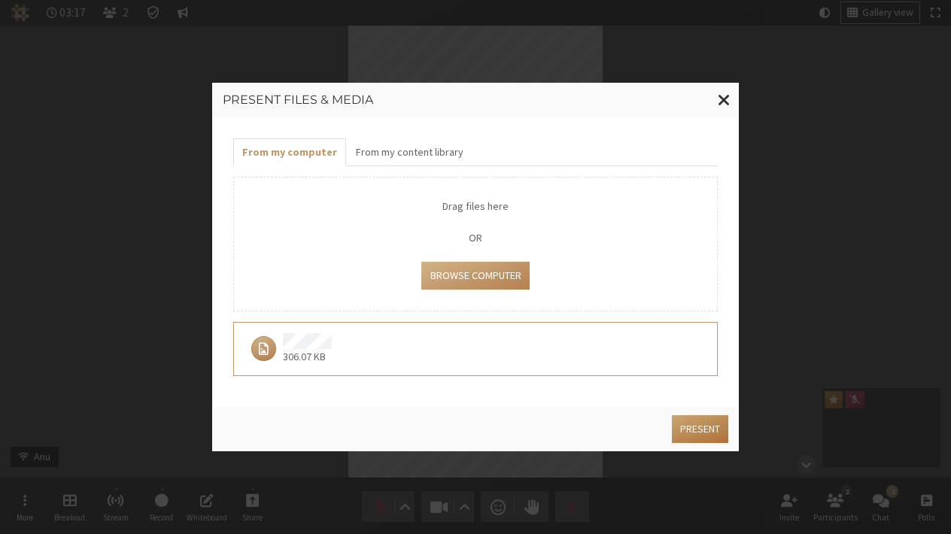
click at [683, 421] on button "Present" at bounding box center [700, 429] width 56 height 28
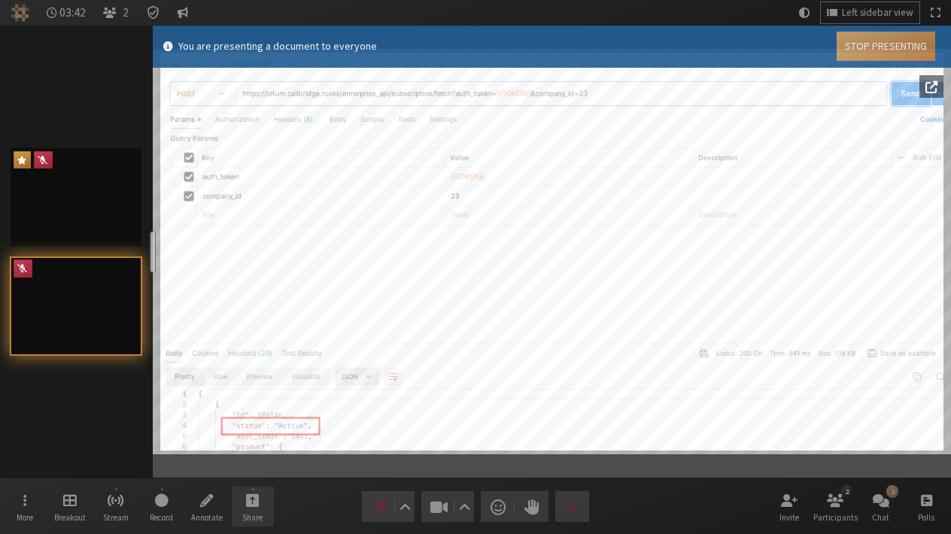
click at [870, 39] on button "Stop Presenting" at bounding box center [886, 46] width 99 height 29
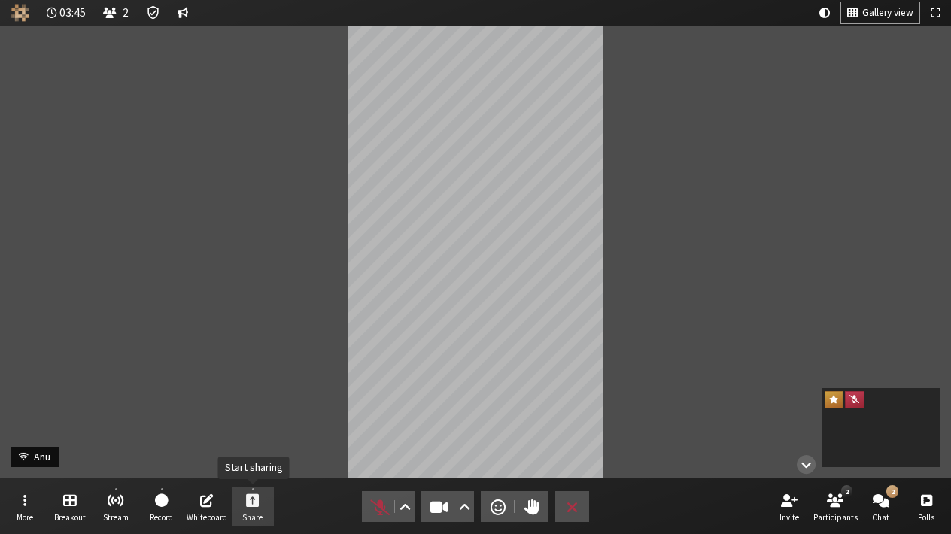
click at [267, 496] on button "Share" at bounding box center [253, 507] width 42 height 41
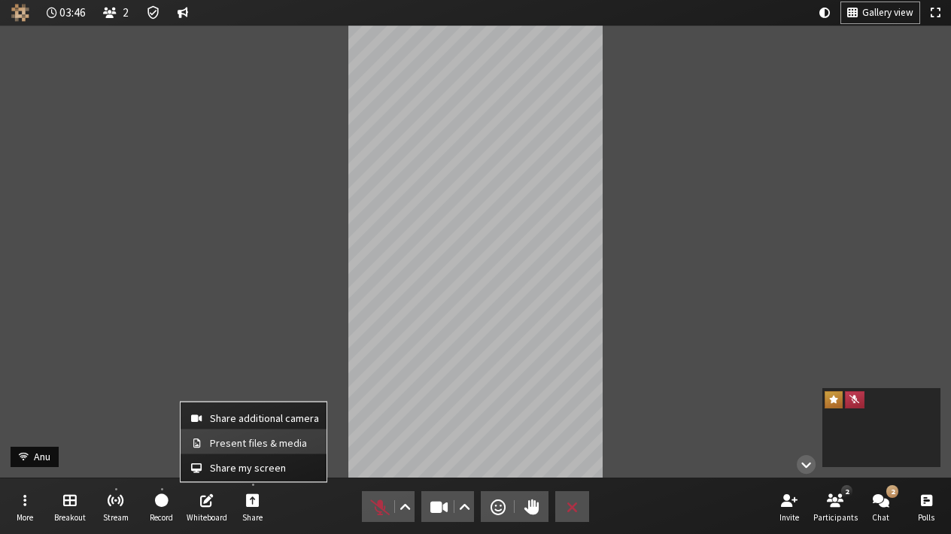
click at [262, 450] on button "Present files & media" at bounding box center [254, 442] width 146 height 25
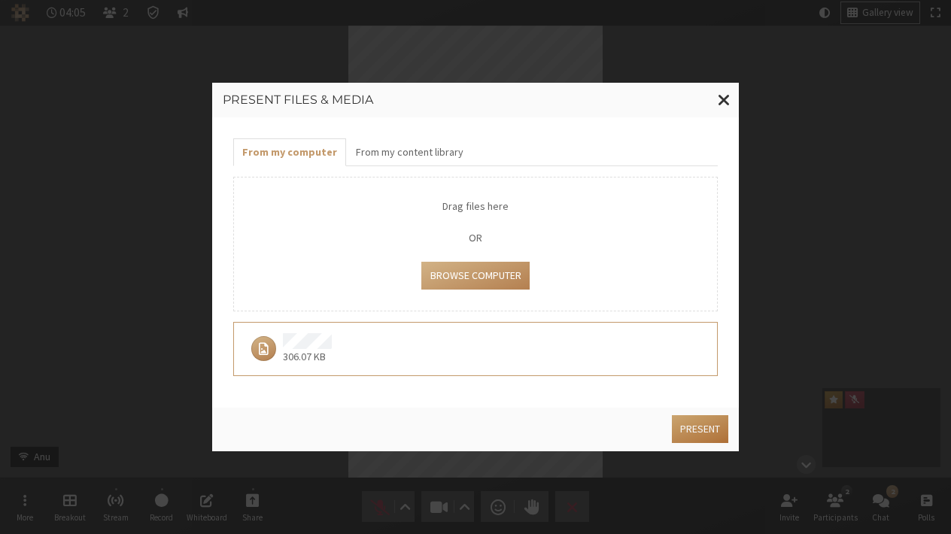
click at [689, 429] on button "Present" at bounding box center [700, 429] width 56 height 28
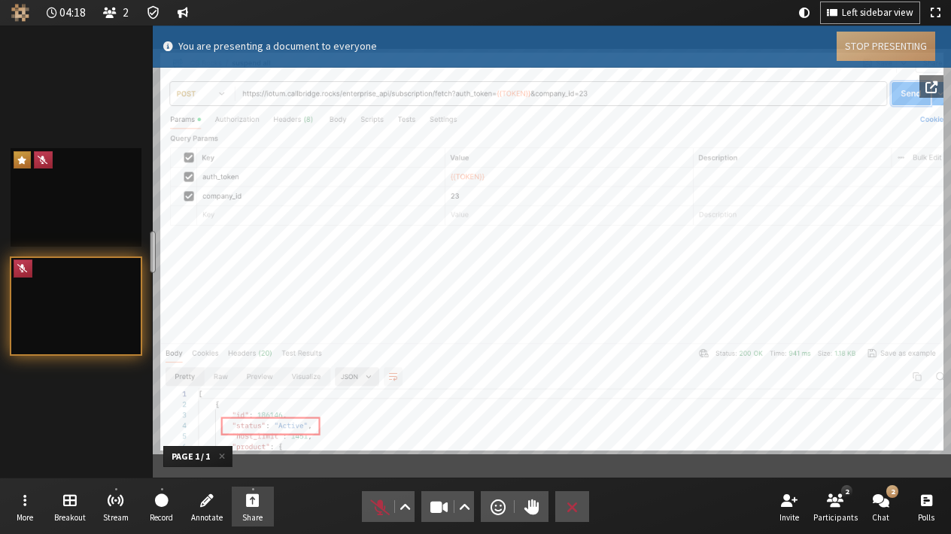
click at [900, 50] on button "Stop Presenting" at bounding box center [886, 46] width 99 height 29
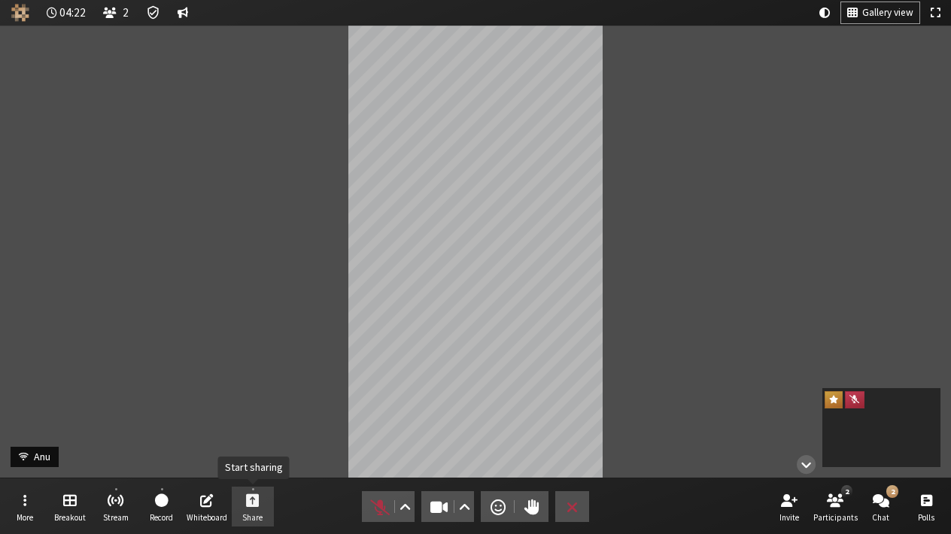
click at [244, 509] on button "Share" at bounding box center [253, 507] width 42 height 41
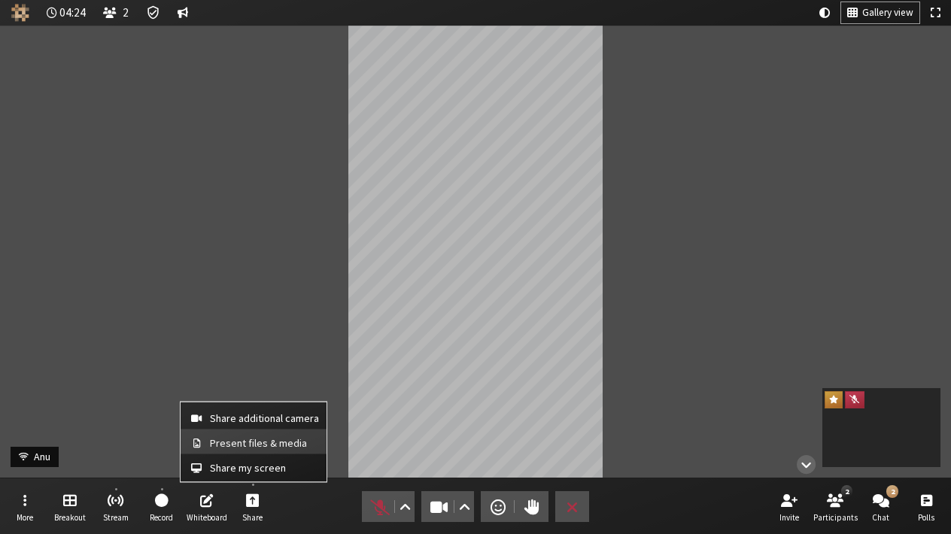
click at [245, 451] on button "Present files & media" at bounding box center [254, 442] width 146 height 25
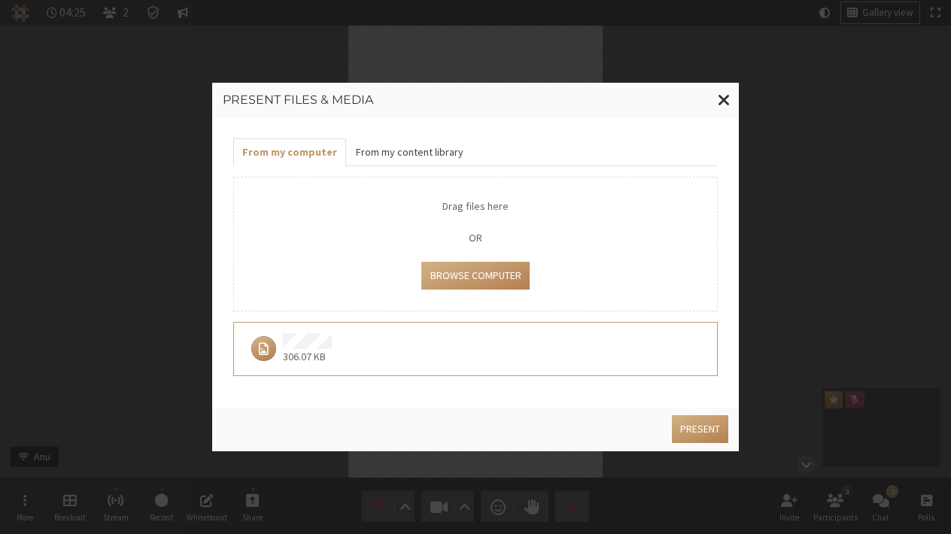
click at [404, 148] on button "From my content library" at bounding box center [409, 152] width 126 height 28
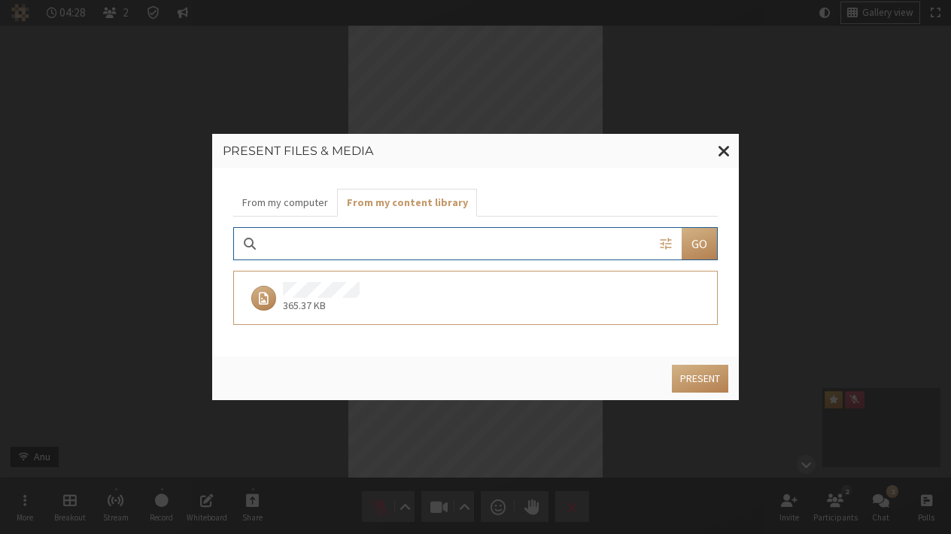
click at [380, 295] on div "365.37 KB" at bounding box center [471, 298] width 452 height 32
click at [677, 380] on button "Present" at bounding box center [700, 379] width 56 height 28
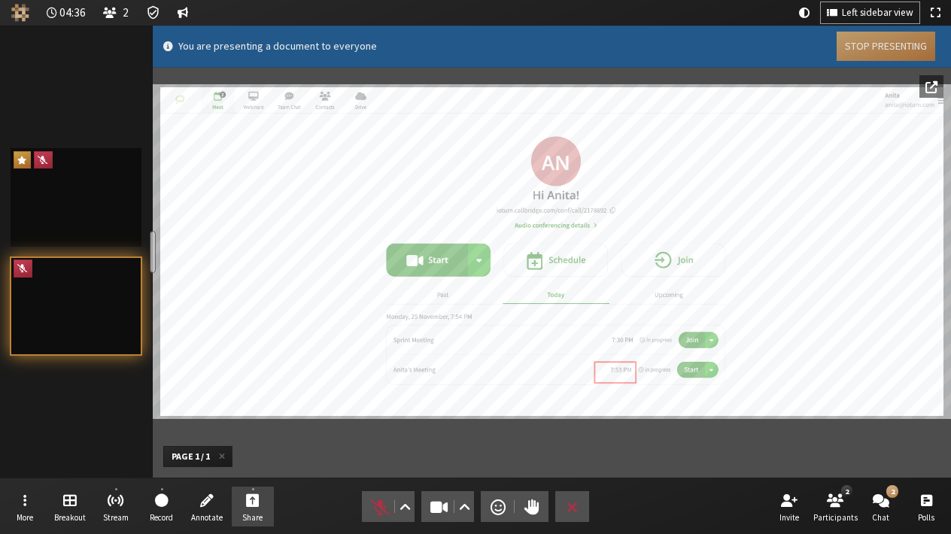
click at [904, 41] on button "Stop Presenting" at bounding box center [886, 46] width 99 height 29
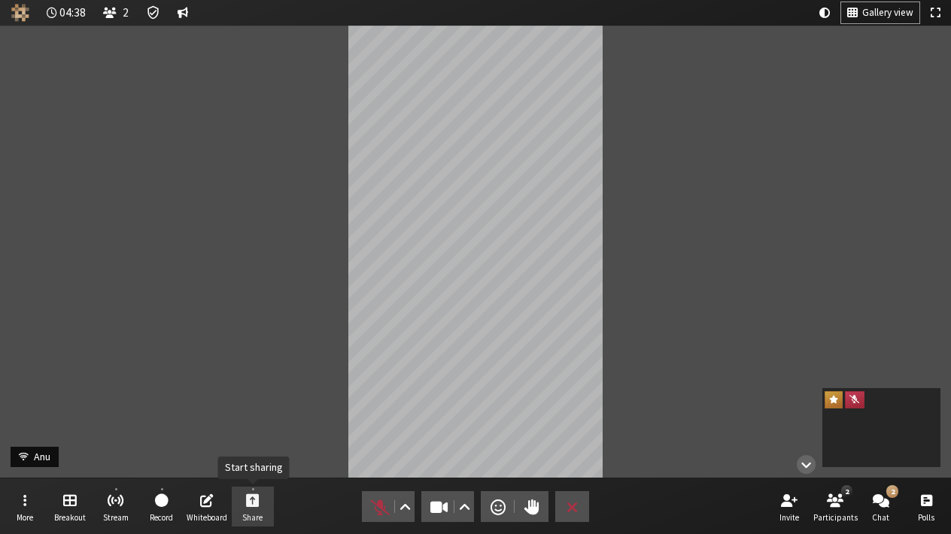
click at [255, 500] on span "Start sharing" at bounding box center [253, 499] width 14 height 17
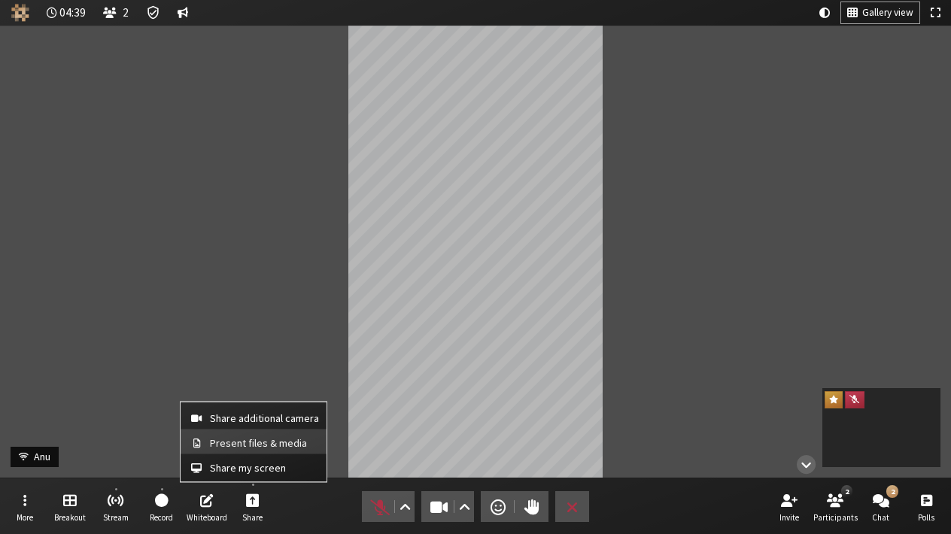
click at [248, 447] on span "Present files & media" at bounding box center [264, 442] width 109 height 11
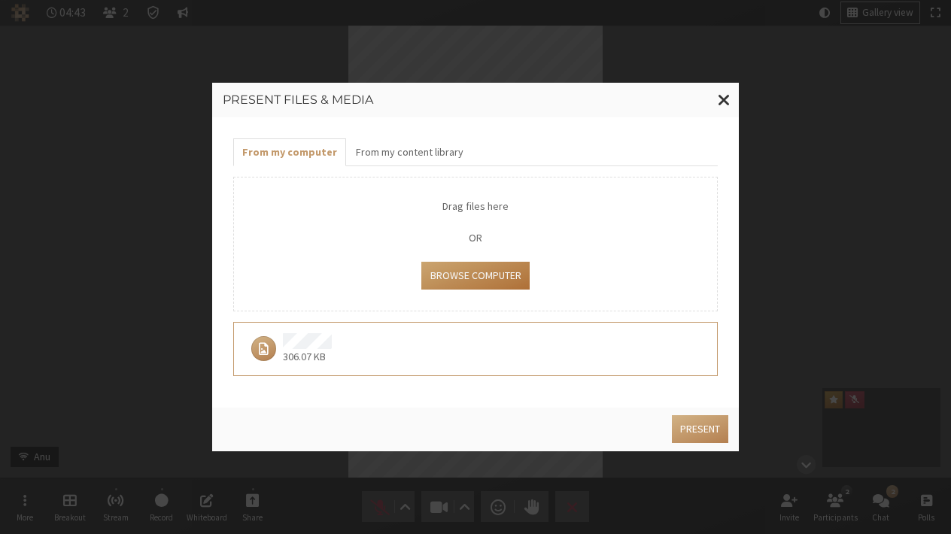
click at [475, 265] on button "Browse Computer" at bounding box center [475, 276] width 108 height 28
type input "C:\fakepath\date selected.png"
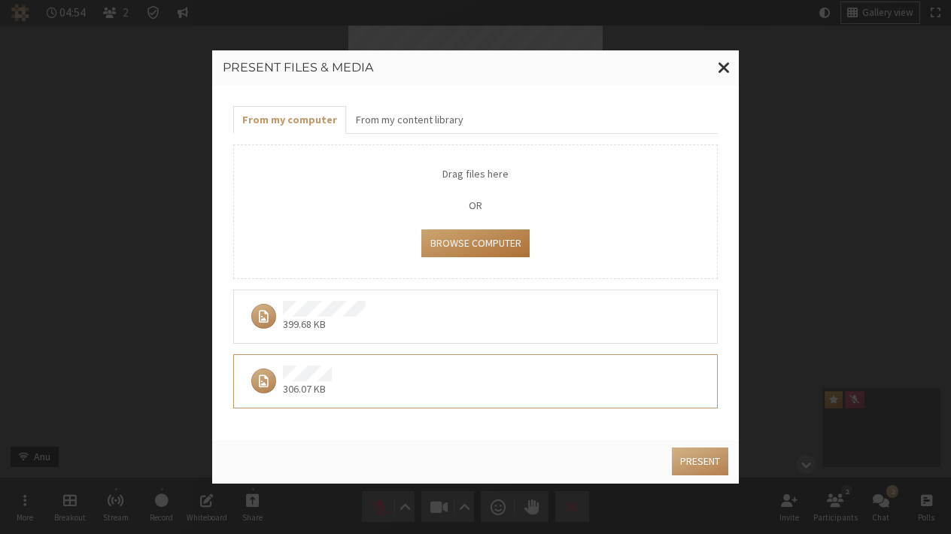
click at [412, 307] on div "399.68 KB" at bounding box center [471, 317] width 452 height 32
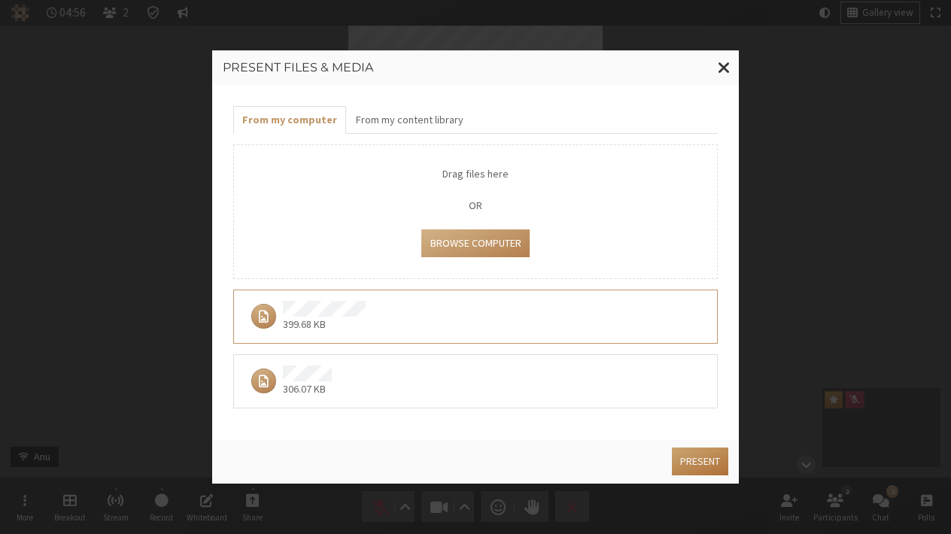
click at [695, 470] on button "Present" at bounding box center [700, 462] width 56 height 28
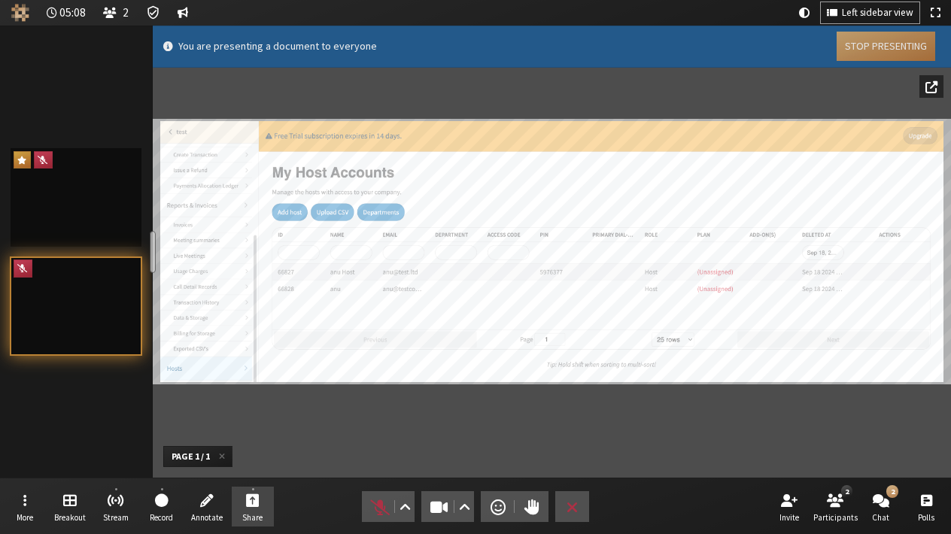
click at [877, 47] on button "Stop Presenting" at bounding box center [886, 46] width 99 height 29
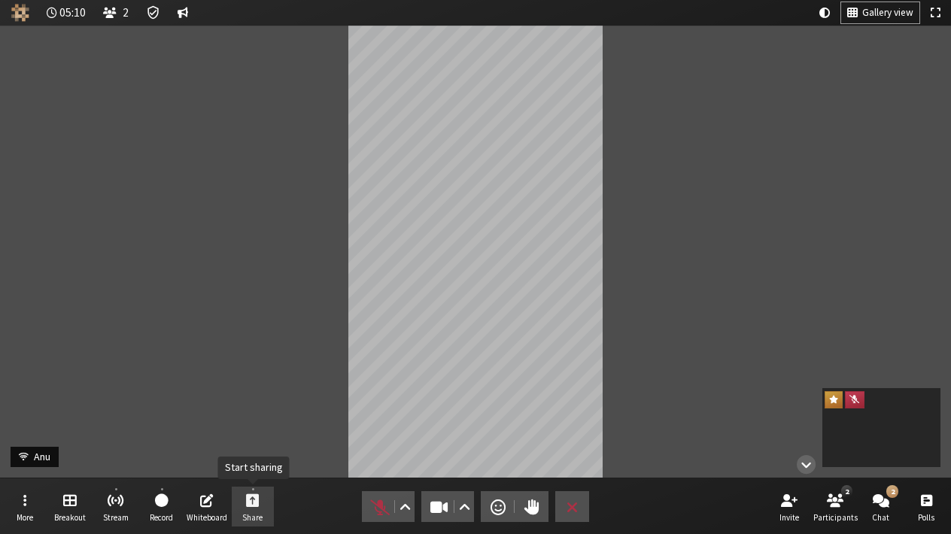
click at [260, 490] on button "Share" at bounding box center [253, 507] width 42 height 41
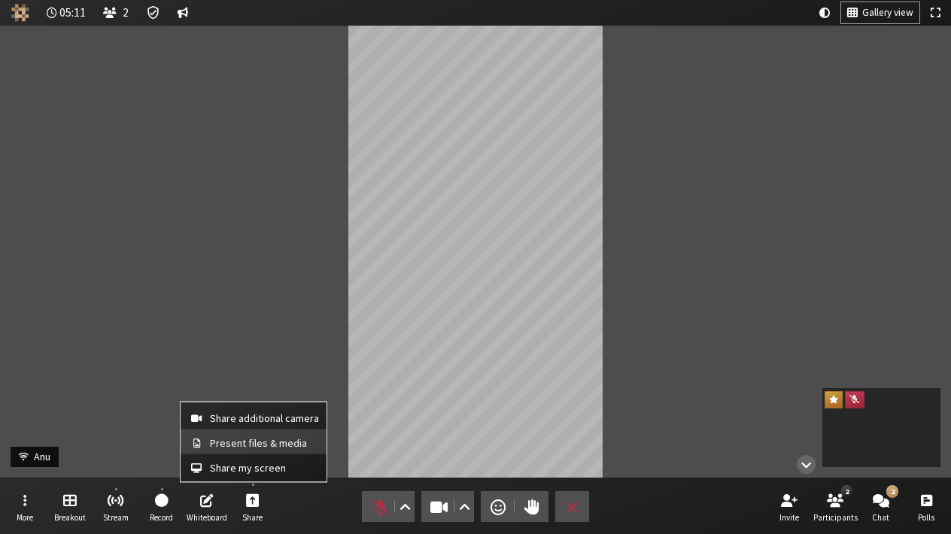
click at [257, 437] on span "Present files & media" at bounding box center [264, 442] width 109 height 11
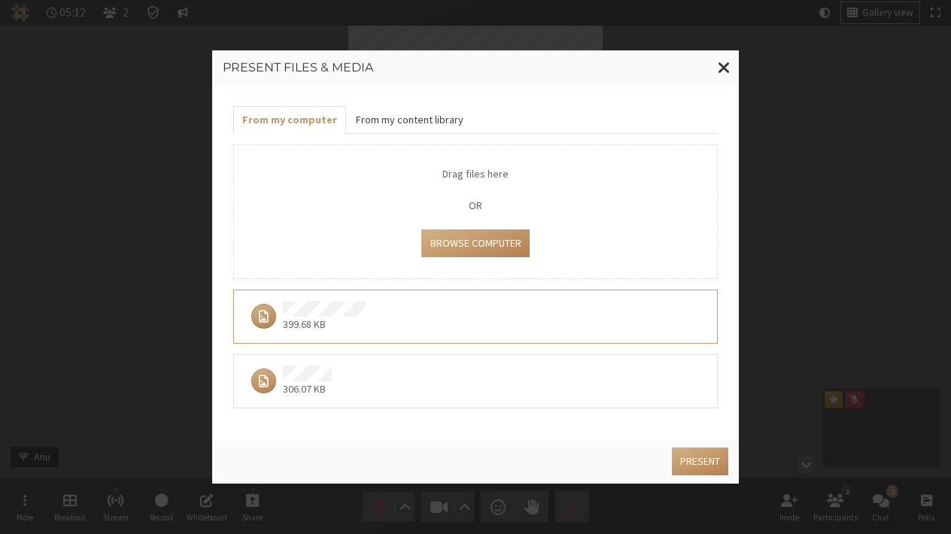
click at [428, 132] on button "From my content library" at bounding box center [409, 120] width 126 height 28
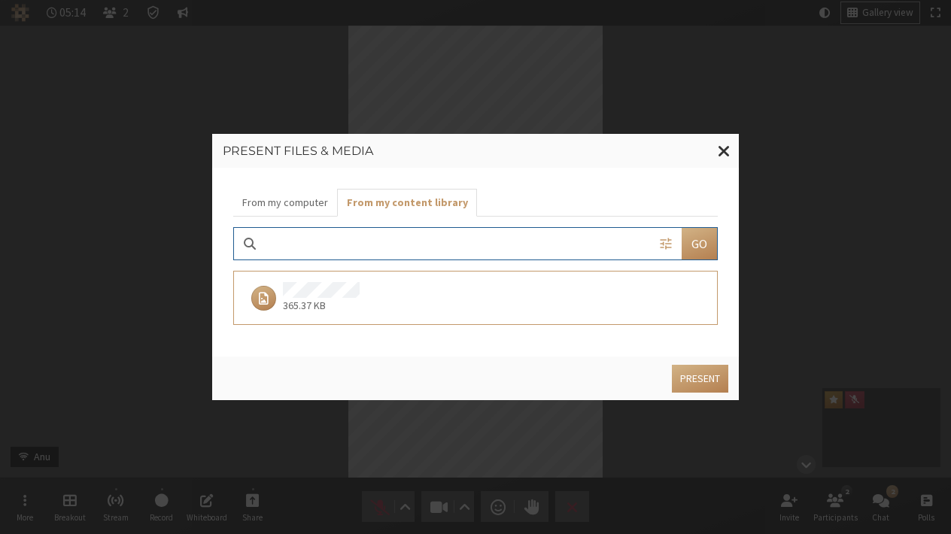
click at [419, 305] on div "365.37 KB" at bounding box center [471, 298] width 452 height 32
click at [688, 379] on button "Present" at bounding box center [700, 379] width 56 height 28
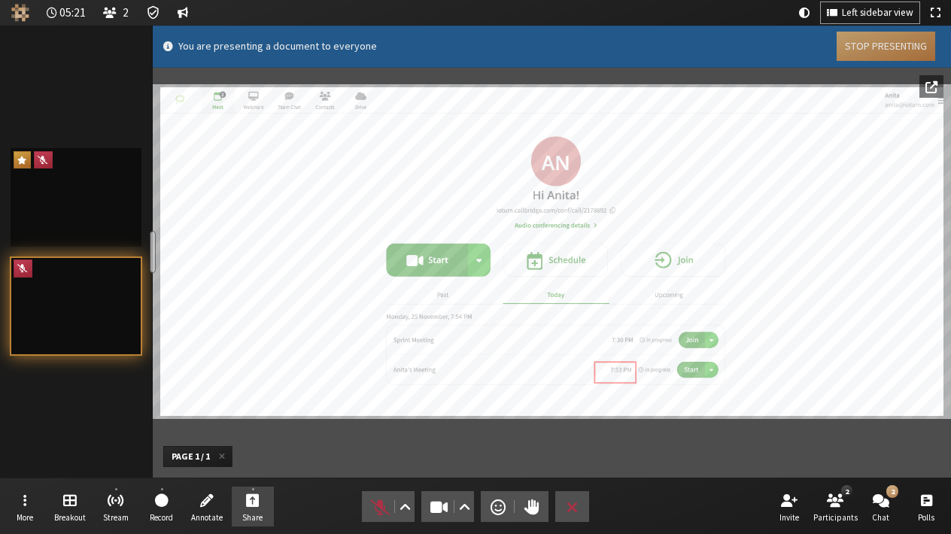
click at [864, 44] on button "Stop Presenting" at bounding box center [886, 46] width 99 height 29
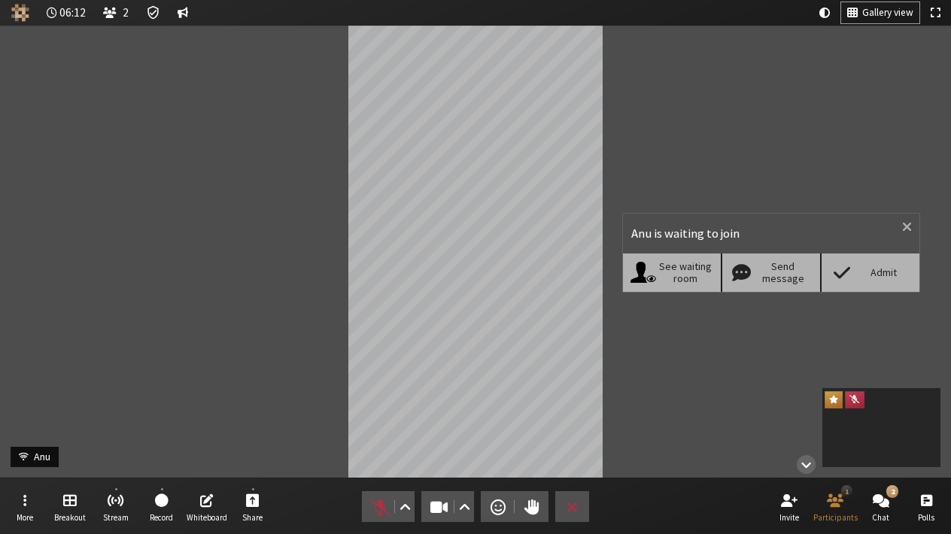
click at [881, 265] on div "Admit" at bounding box center [869, 273] width 99 height 38
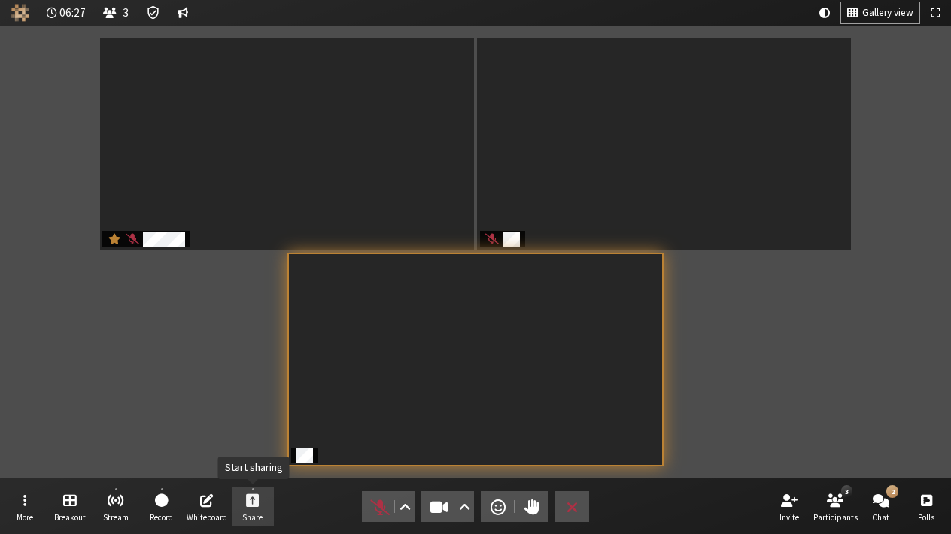
click at [254, 495] on span "Start sharing" at bounding box center [253, 499] width 14 height 17
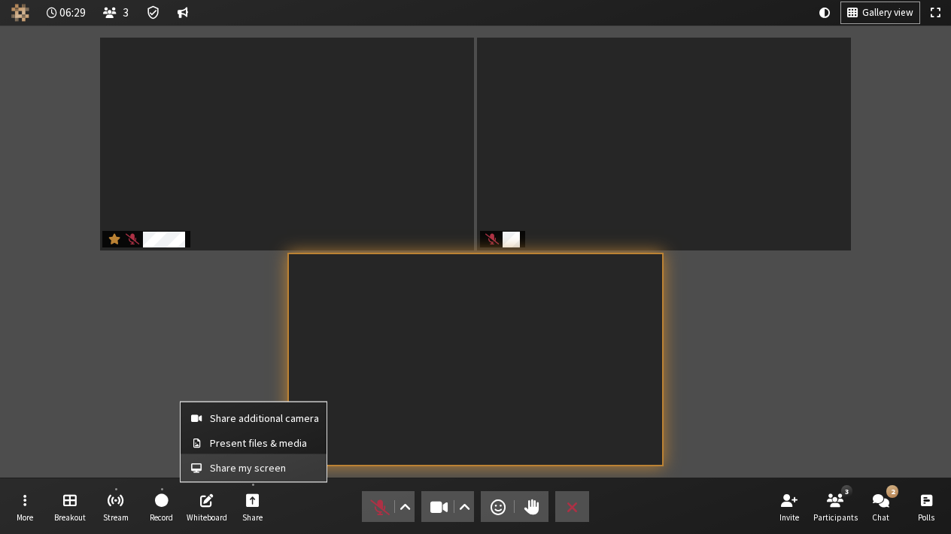
click at [237, 468] on span "Share my screen" at bounding box center [264, 467] width 109 height 11
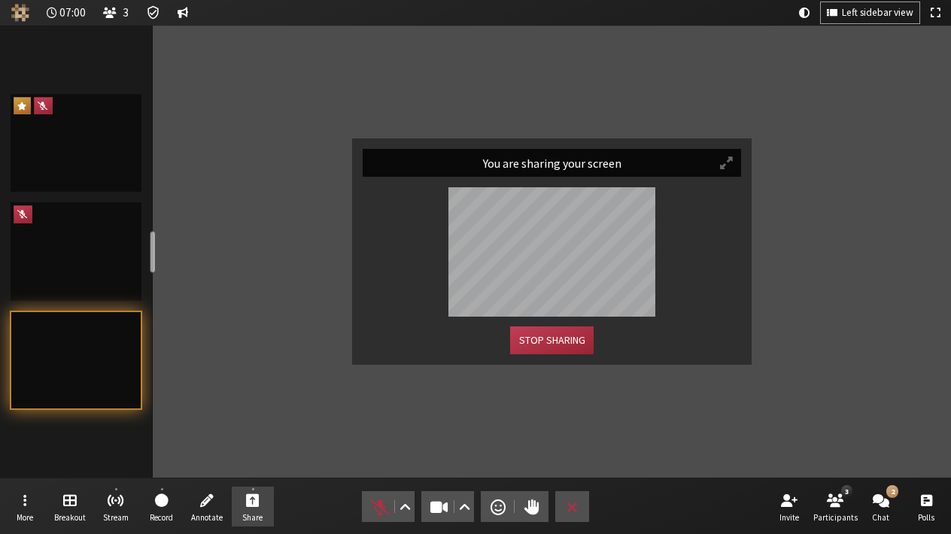
click at [541, 340] on button "Stop sharing" at bounding box center [551, 341] width 83 height 28
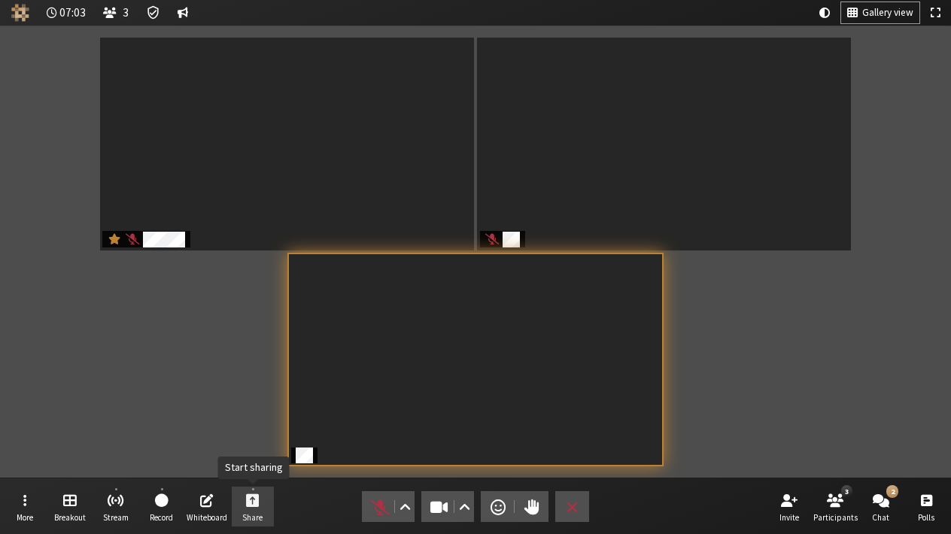
click at [257, 495] on span "Start sharing" at bounding box center [253, 499] width 14 height 17
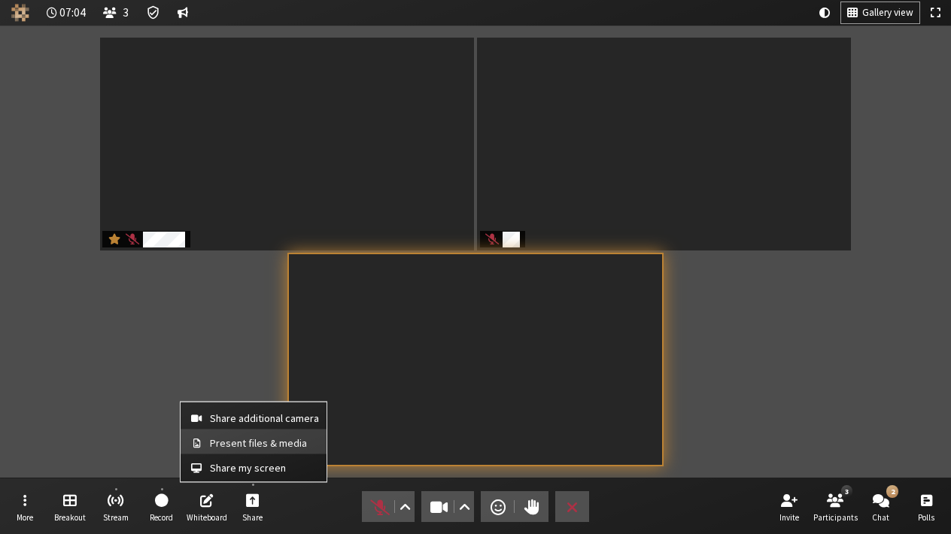
click at [253, 444] on span "Present files & media" at bounding box center [264, 442] width 109 height 11
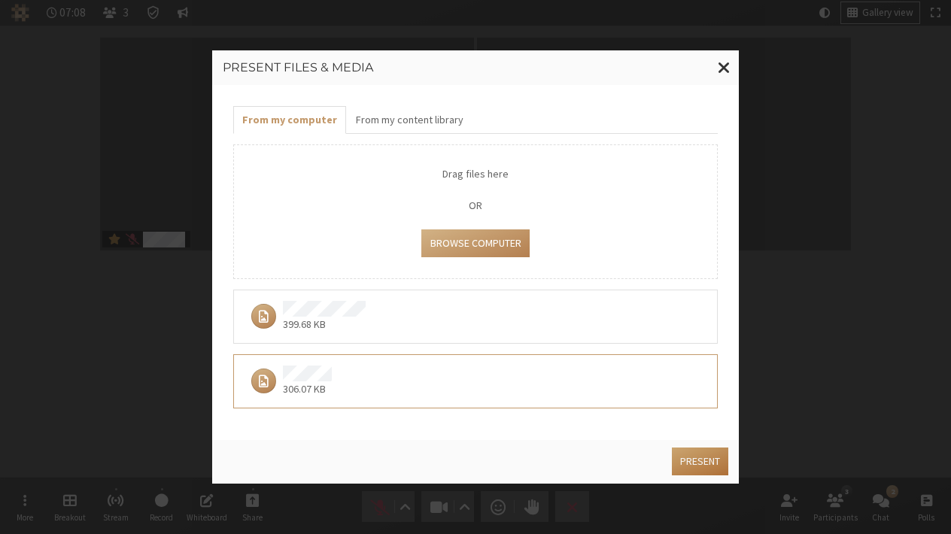
click at [707, 464] on button "Present" at bounding box center [700, 462] width 56 height 28
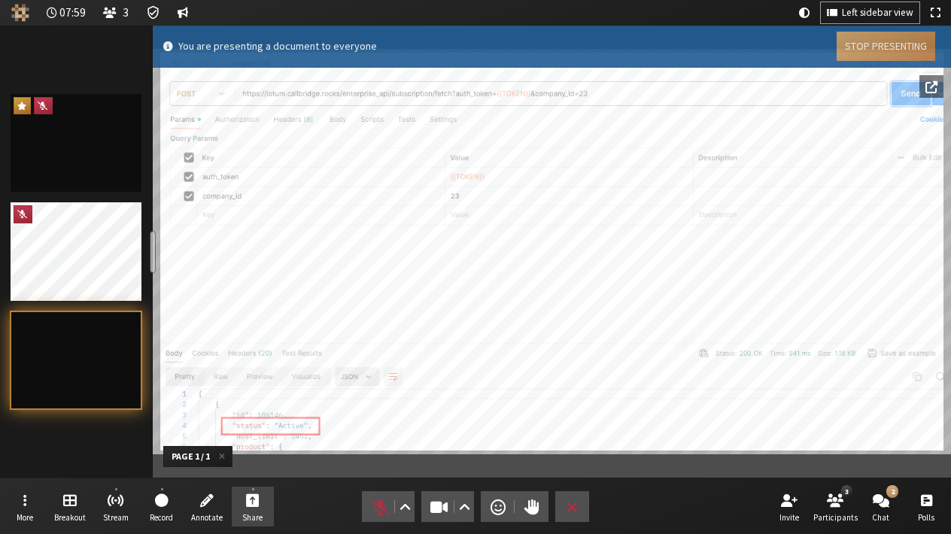
click at [881, 43] on button "Stop Presenting" at bounding box center [886, 46] width 99 height 29
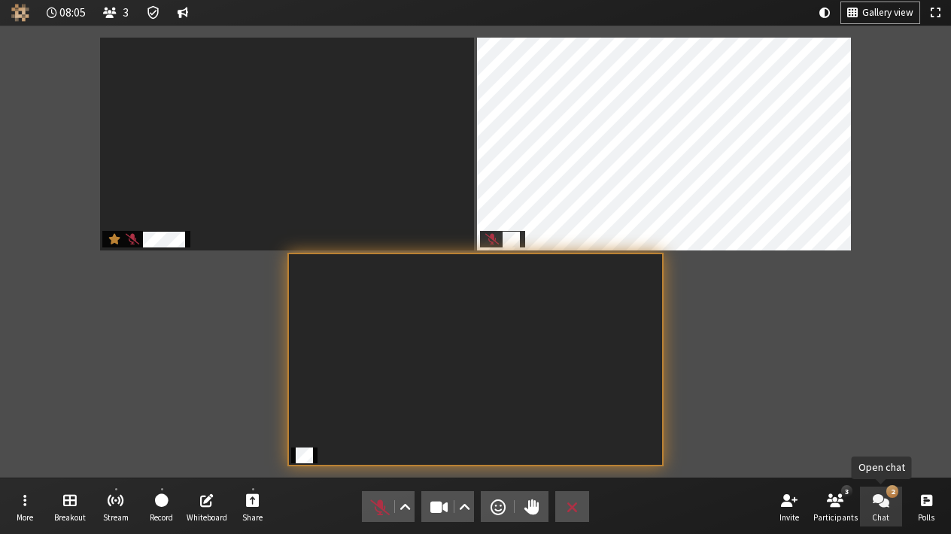
click at [887, 506] on span "Open chat" at bounding box center [881, 499] width 17 height 17
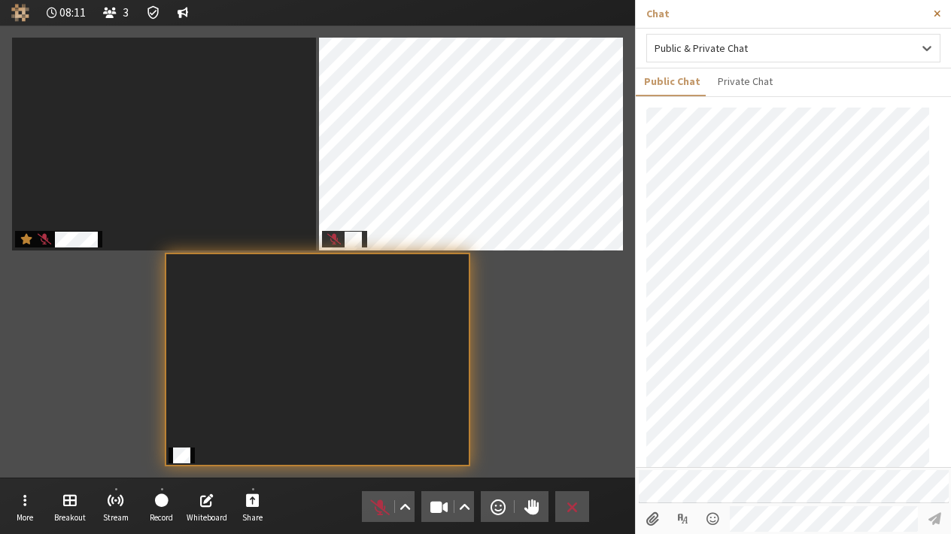
click at [935, 15] on span "Close sidebar" at bounding box center [937, 13] width 7 height 11
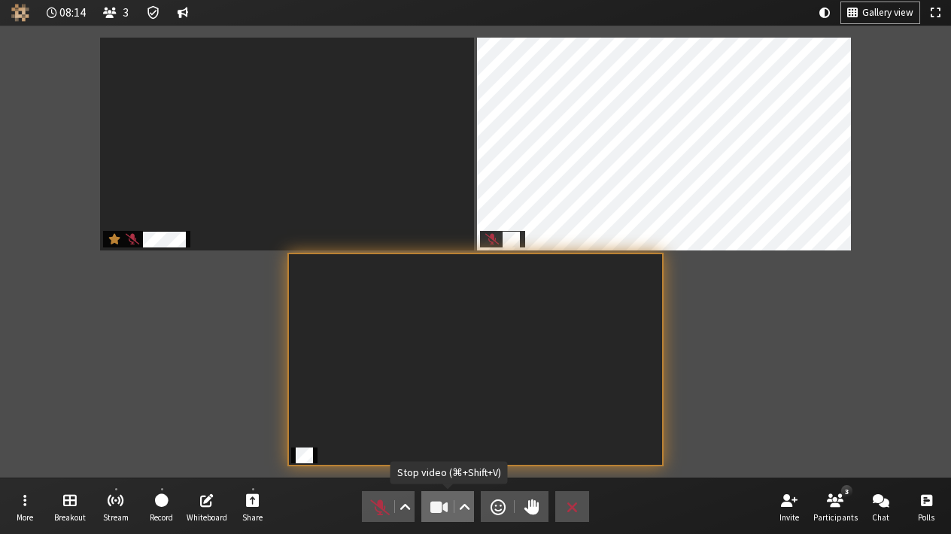
click at [430, 507] on span "Stop video (⌘+Shift+V)" at bounding box center [439, 507] width 21 height 21
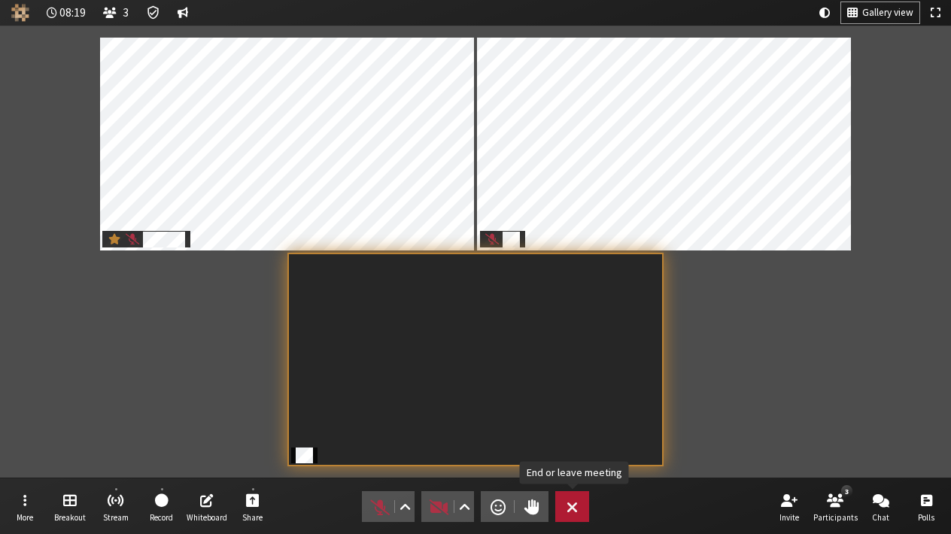
click at [579, 500] on button "Leave" at bounding box center [572, 506] width 34 height 31
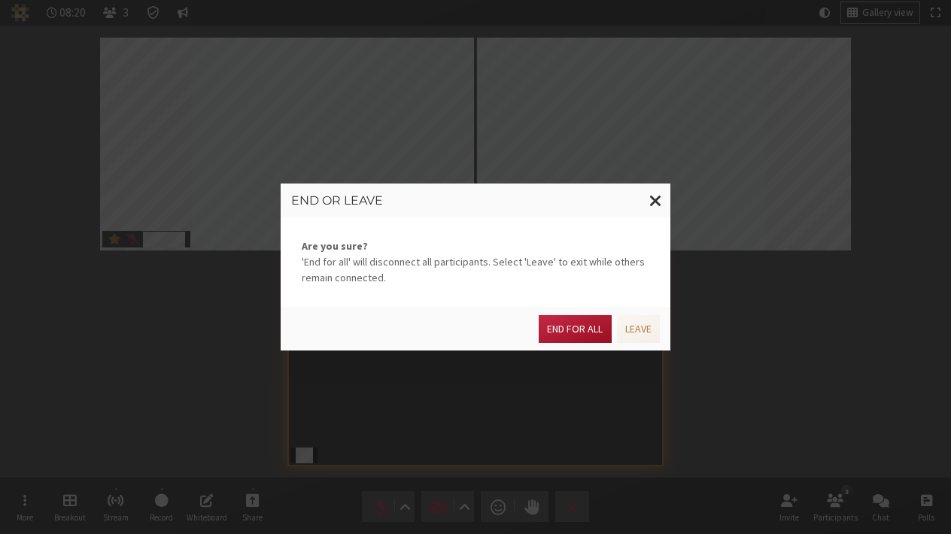
click at [574, 328] on button "End for all" at bounding box center [575, 329] width 72 height 28
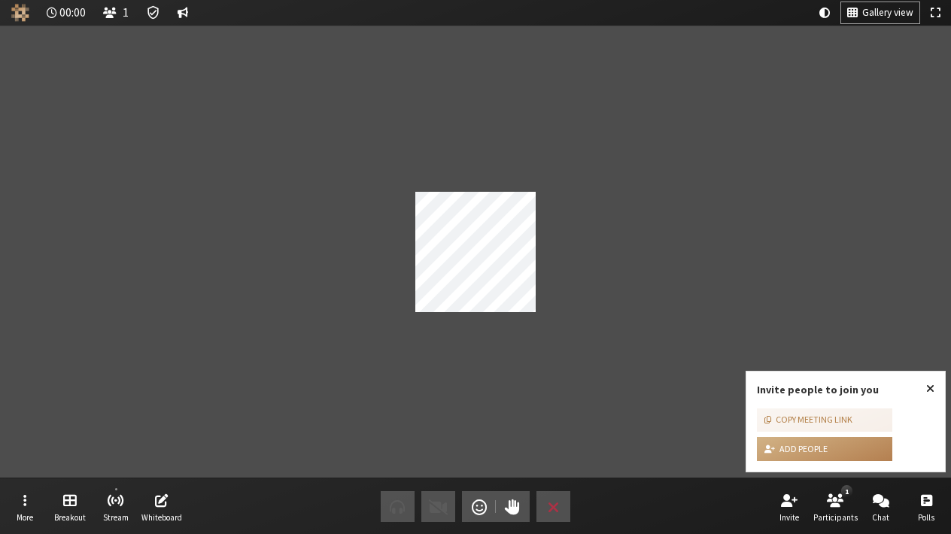
click at [927, 387] on span "Close popover" at bounding box center [930, 388] width 8 height 12
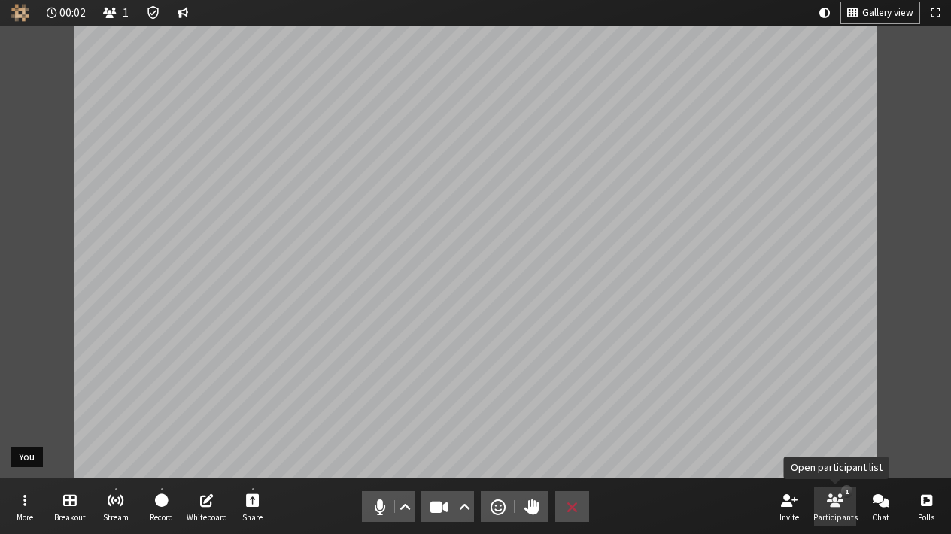
click at [832, 505] on span "Open participant list" at bounding box center [835, 499] width 17 height 17
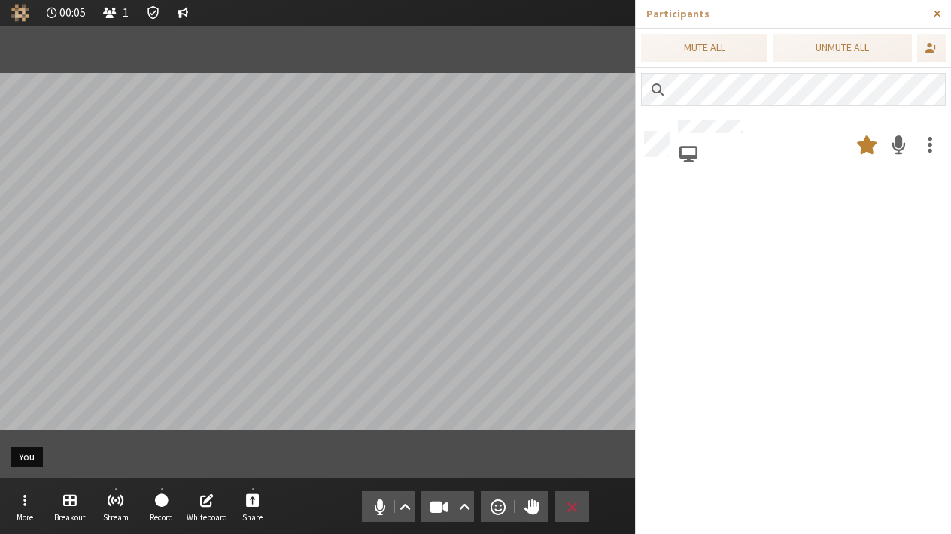
click at [935, 12] on span "Close sidebar" at bounding box center [937, 13] width 7 height 11
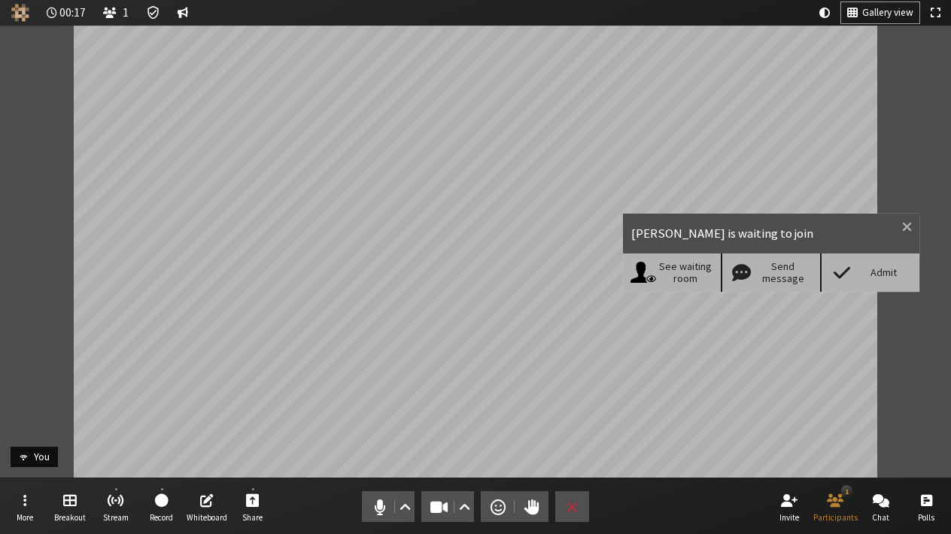
click at [868, 278] on div "Admit" at bounding box center [884, 272] width 58 height 13
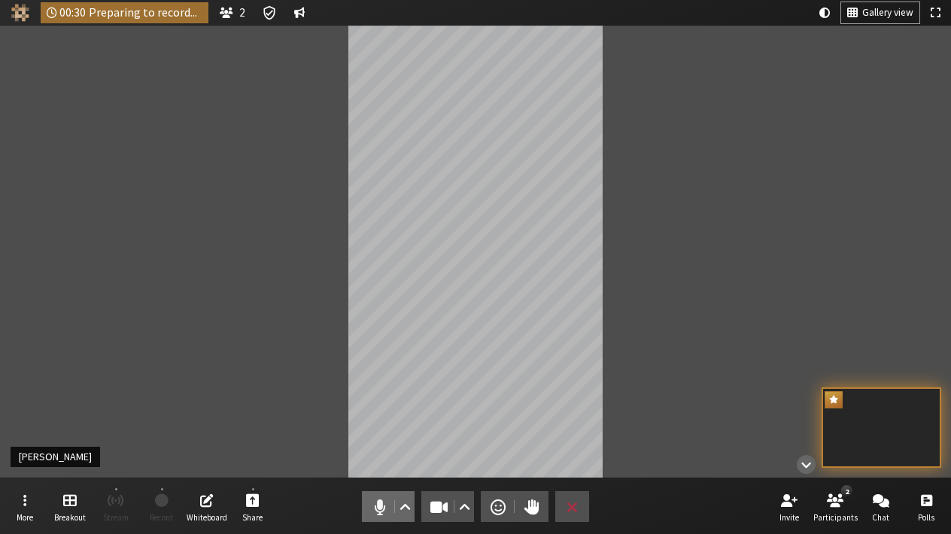
click at [383, 501] on span "Mute (⌘+Shift+A)" at bounding box center [380, 507] width 21 height 21
click at [266, 501] on button "Share" at bounding box center [253, 507] width 42 height 41
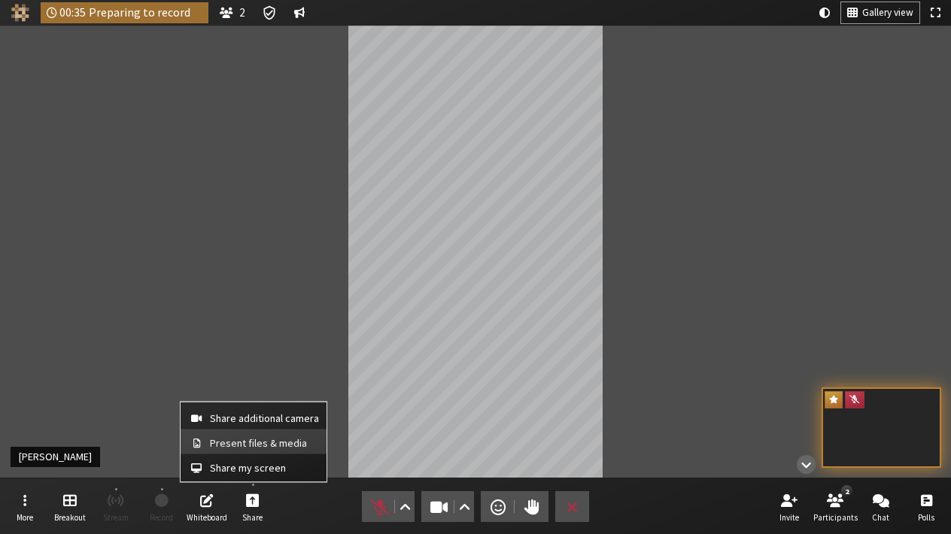
click at [254, 446] on span "Present files & media" at bounding box center [264, 442] width 109 height 11
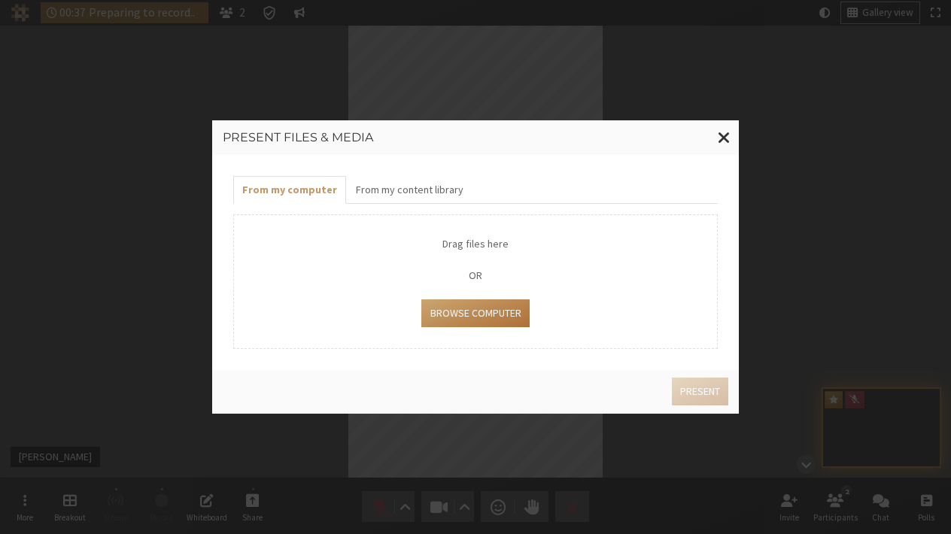
click at [473, 309] on button "Browse Computer" at bounding box center [475, 314] width 108 height 28
type input "C:\fakepath\absurd time.png"
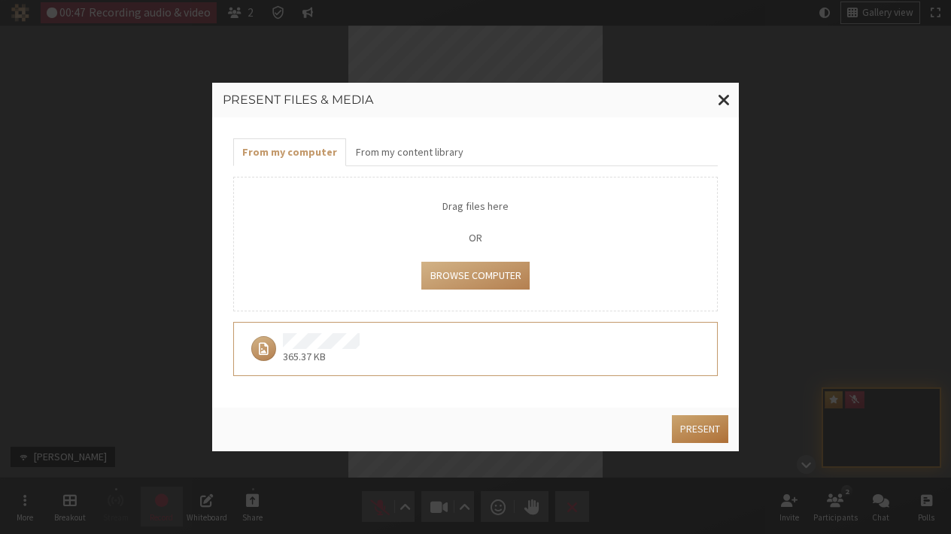
click at [710, 427] on button "Present" at bounding box center [700, 429] width 56 height 28
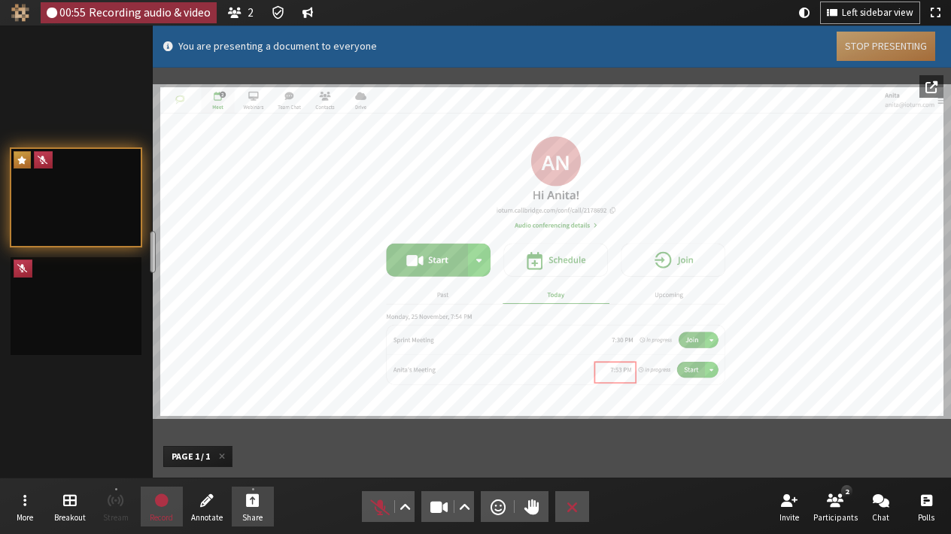
click at [908, 54] on button "Stop Presenting" at bounding box center [886, 46] width 99 height 29
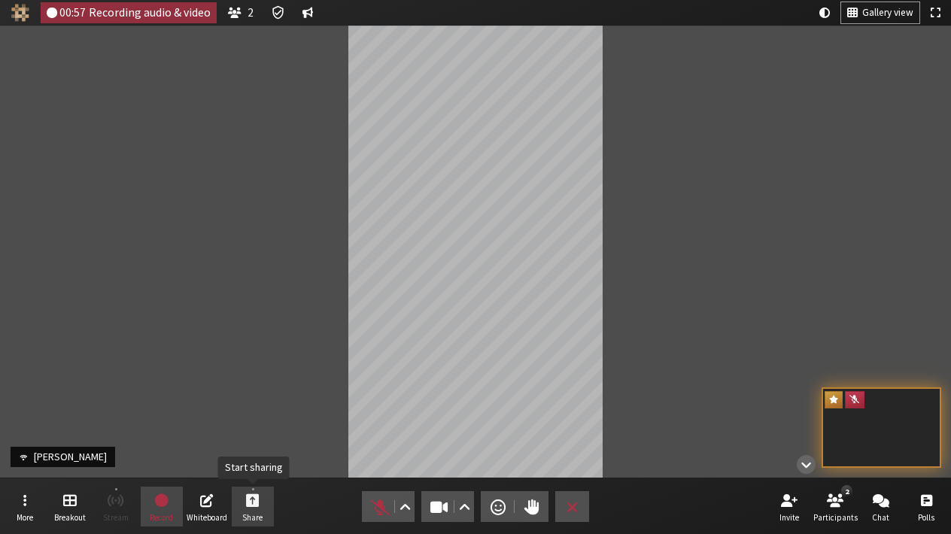
click at [242, 506] on button "Share" at bounding box center [253, 507] width 42 height 41
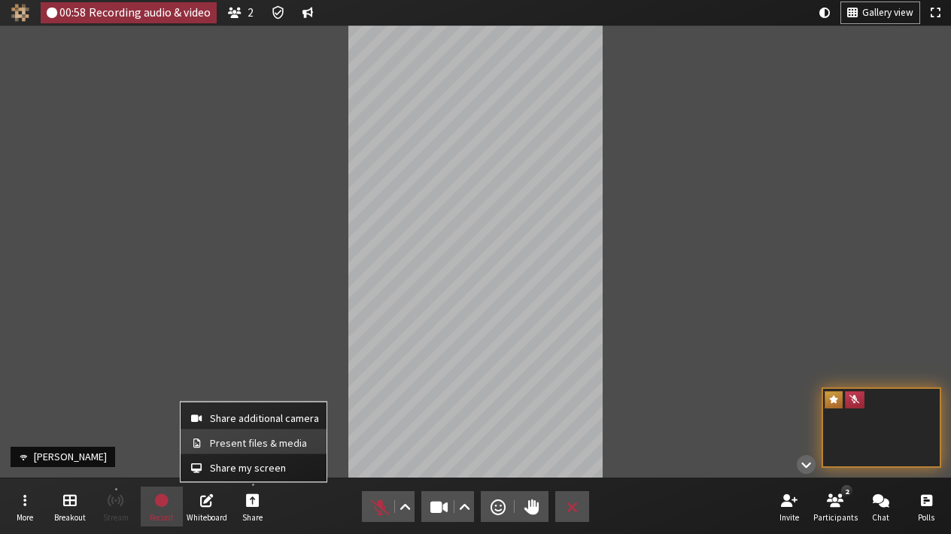
click at [251, 451] on button "Present files & media" at bounding box center [254, 442] width 146 height 25
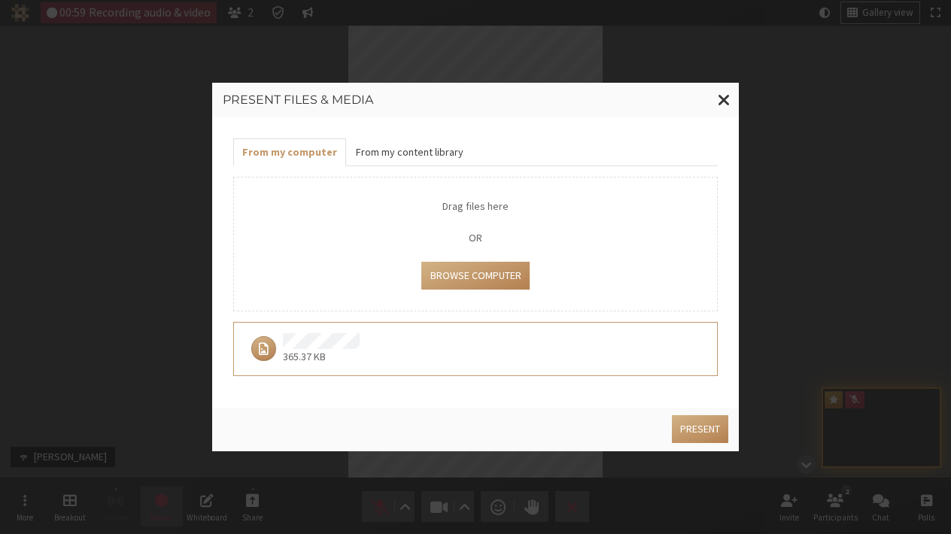
click at [397, 154] on button "From my content library" at bounding box center [409, 152] width 126 height 28
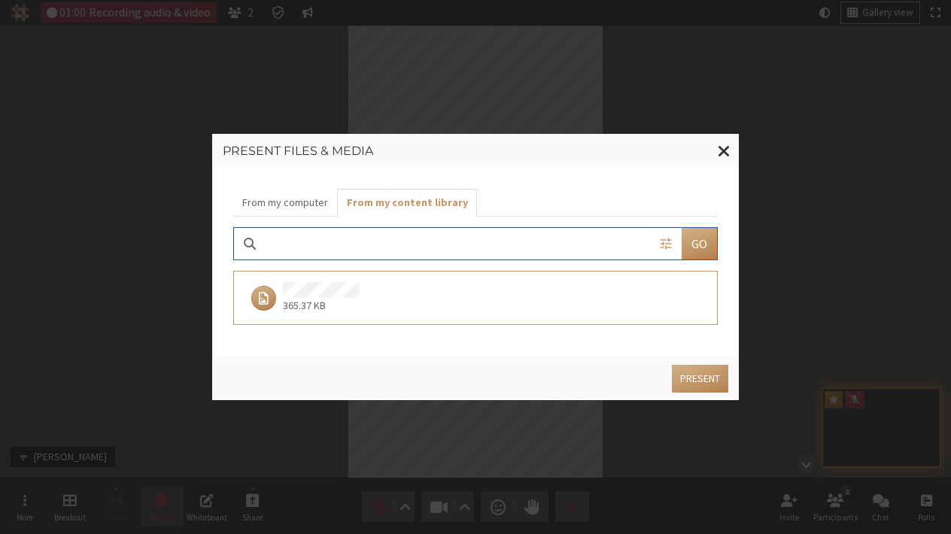
click at [465, 287] on div "365.37 KB" at bounding box center [471, 298] width 452 height 32
click at [716, 392] on button "Present" at bounding box center [700, 379] width 56 height 28
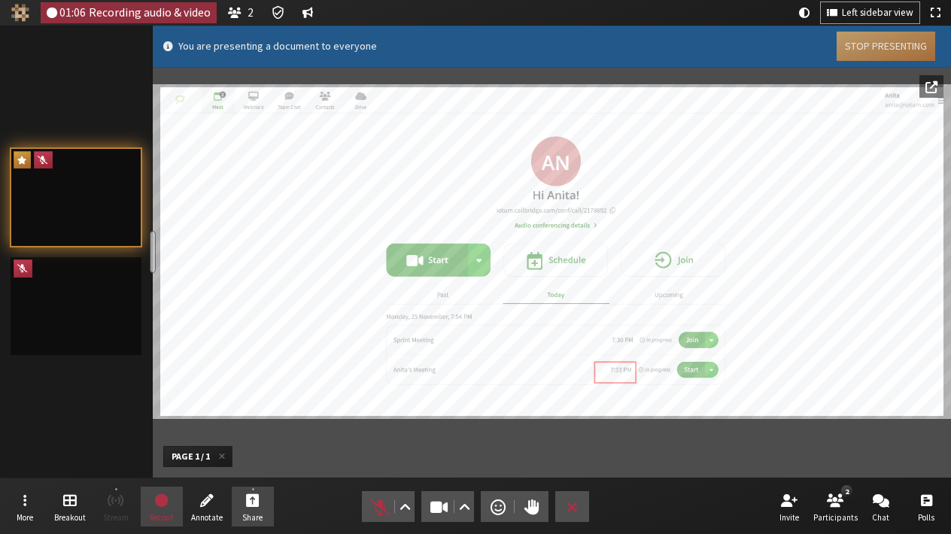
click at [852, 53] on button "Stop Presenting" at bounding box center [886, 46] width 99 height 29
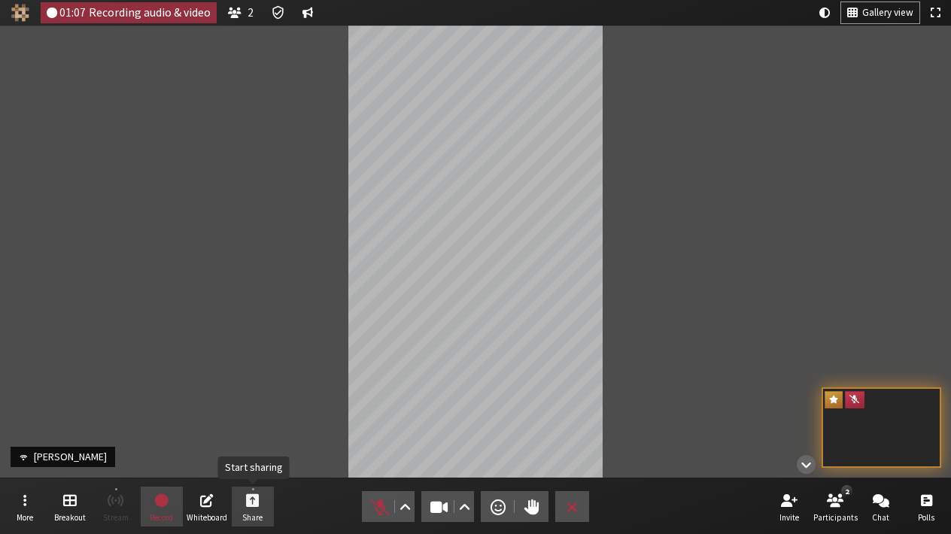
click at [254, 513] on span "Share" at bounding box center [252, 517] width 20 height 9
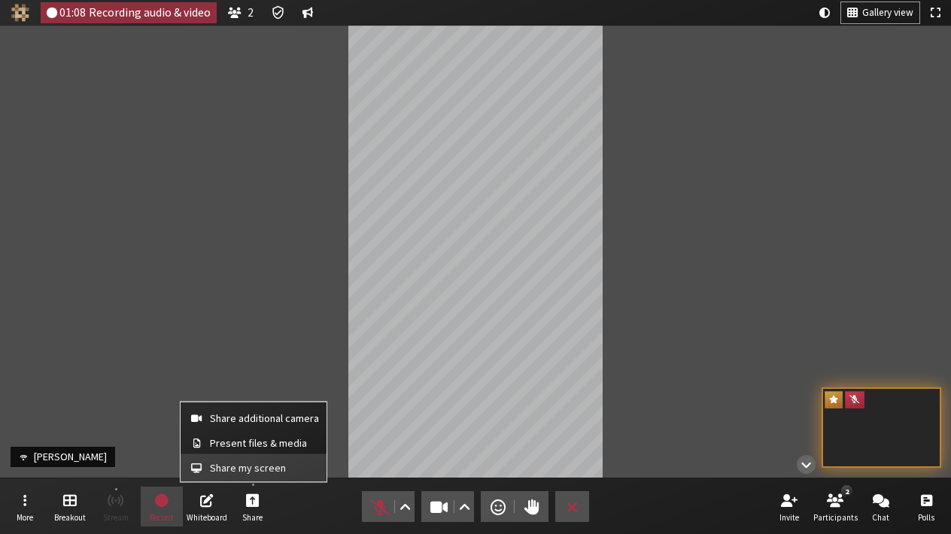
click at [258, 471] on span "Share my screen" at bounding box center [264, 467] width 109 height 11
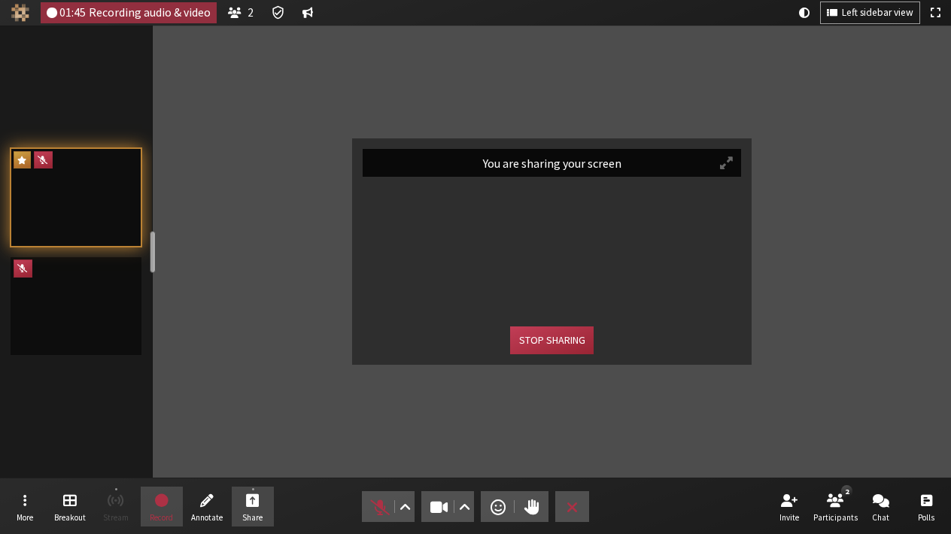
click at [247, 284] on div "You are sharing your screen Stop sharing" at bounding box center [552, 252] width 798 height 452
click at [555, 333] on button "Stop sharing" at bounding box center [551, 341] width 83 height 28
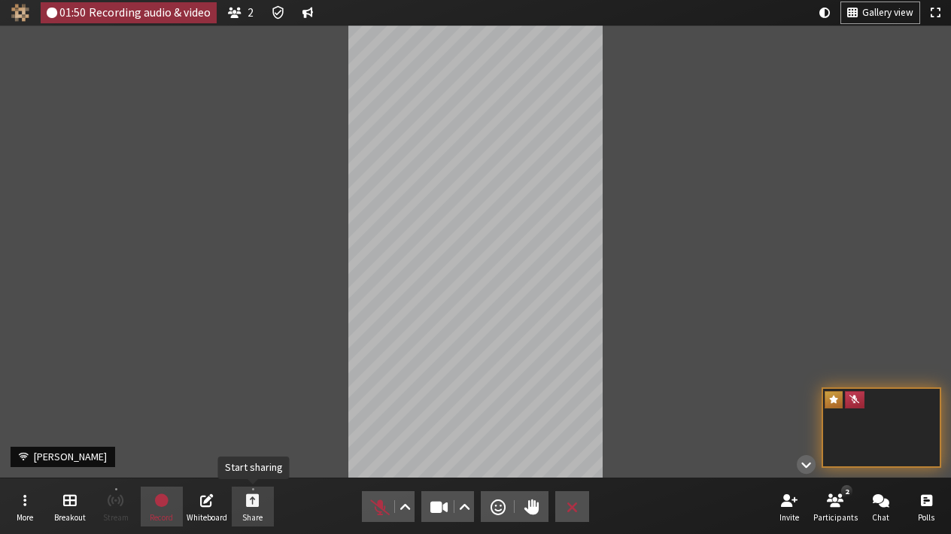
click at [245, 510] on button "Share" at bounding box center [253, 507] width 42 height 41
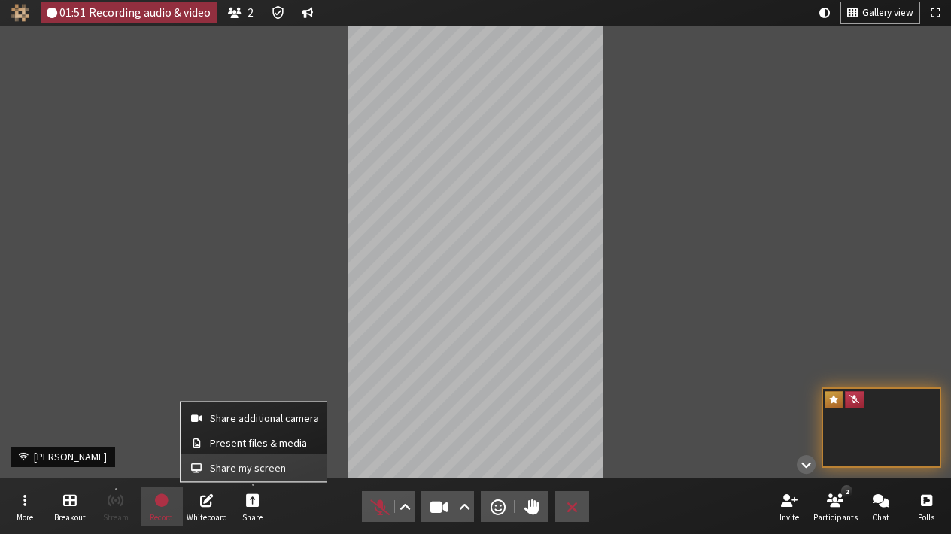
click at [240, 475] on button "Share my screen" at bounding box center [254, 468] width 146 height 27
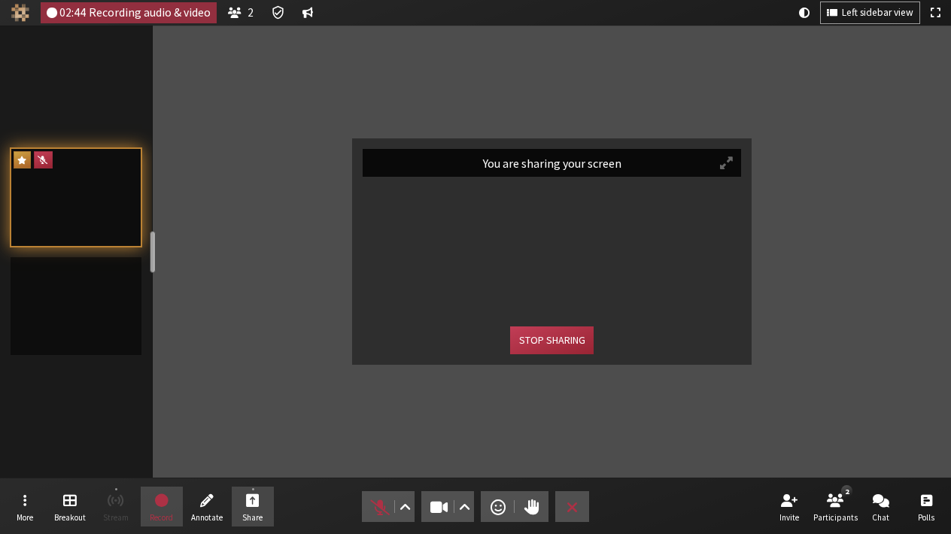
click at [535, 345] on button "Stop sharing" at bounding box center [551, 341] width 83 height 28
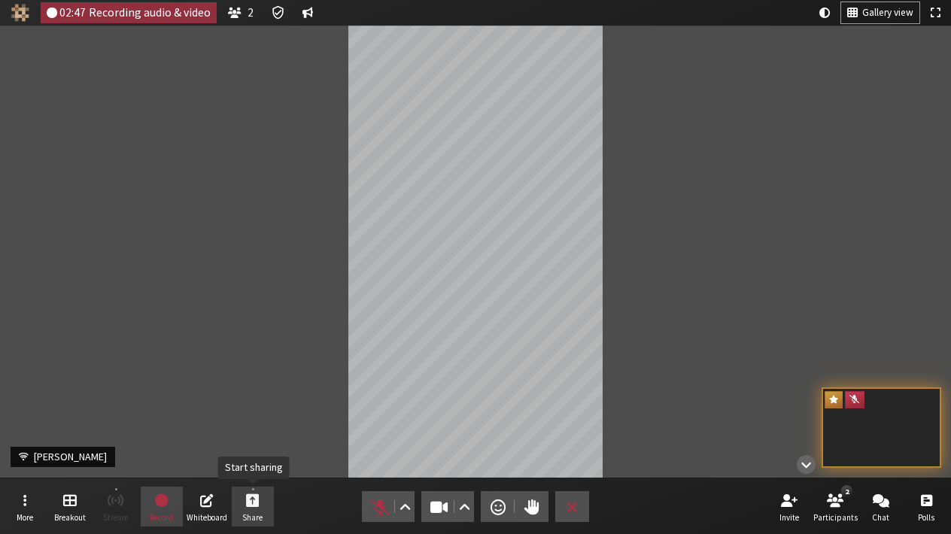
click at [260, 503] on button "Share" at bounding box center [253, 507] width 42 height 41
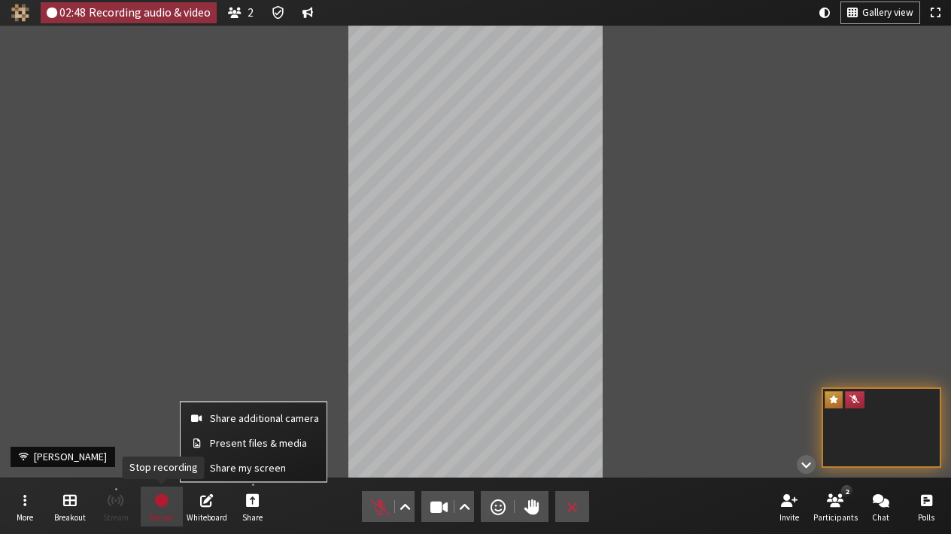
click at [168, 509] on span "Stop recording" at bounding box center [162, 500] width 17 height 18
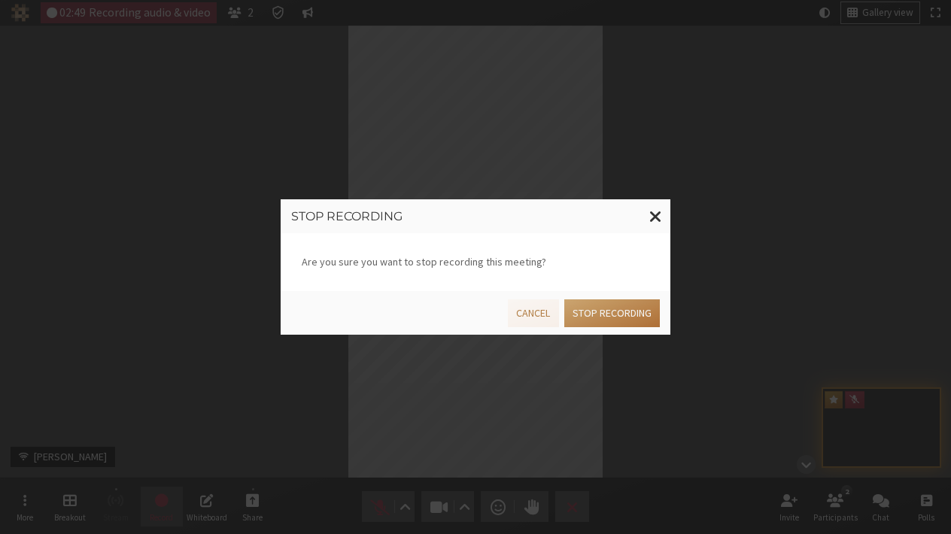
click at [635, 307] on button "Stop recording" at bounding box center [612, 314] width 96 height 28
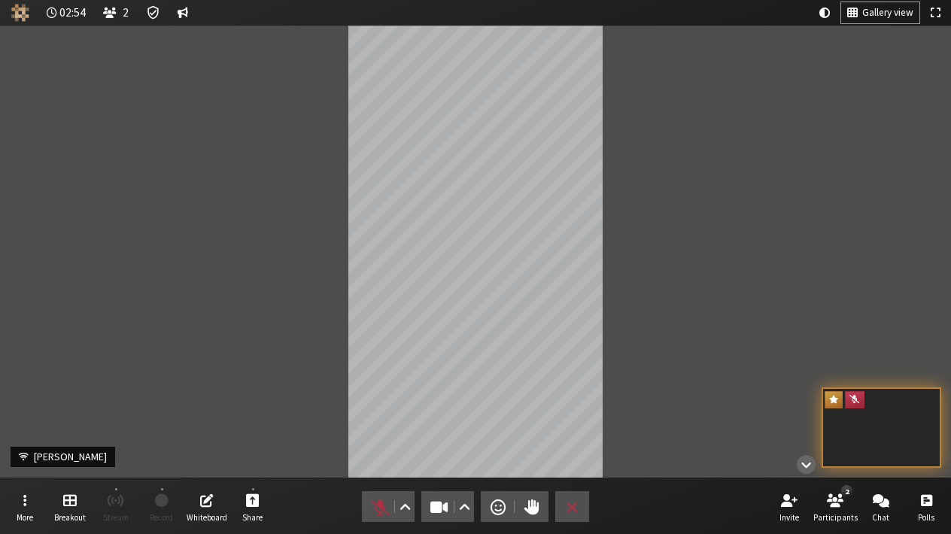
click at [277, 495] on nav "More Breakout Stream Record Whiteboard Share Audio Video Send a reaction Raise …" at bounding box center [476, 507] width 944 height 56
click at [258, 503] on span "Start sharing" at bounding box center [253, 499] width 14 height 17
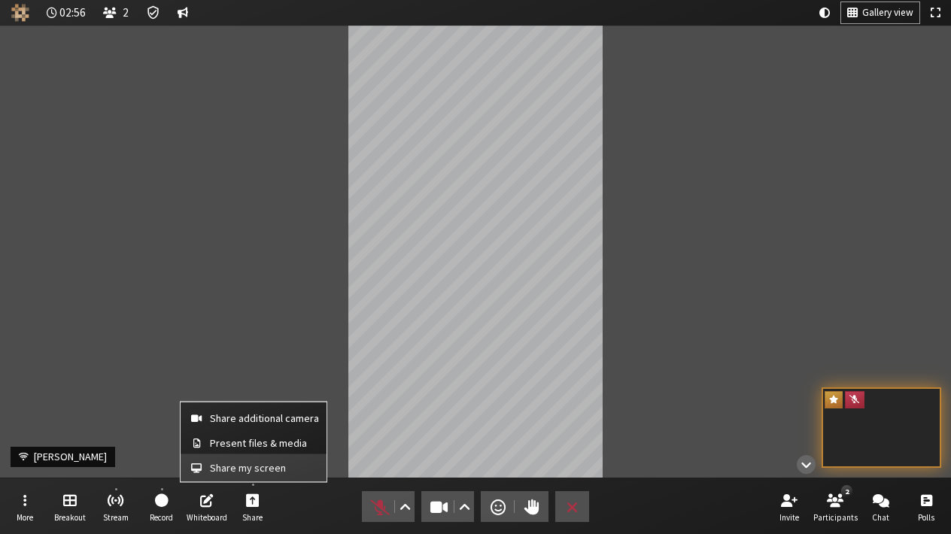
click at [248, 472] on span "Share my screen" at bounding box center [264, 467] width 109 height 11
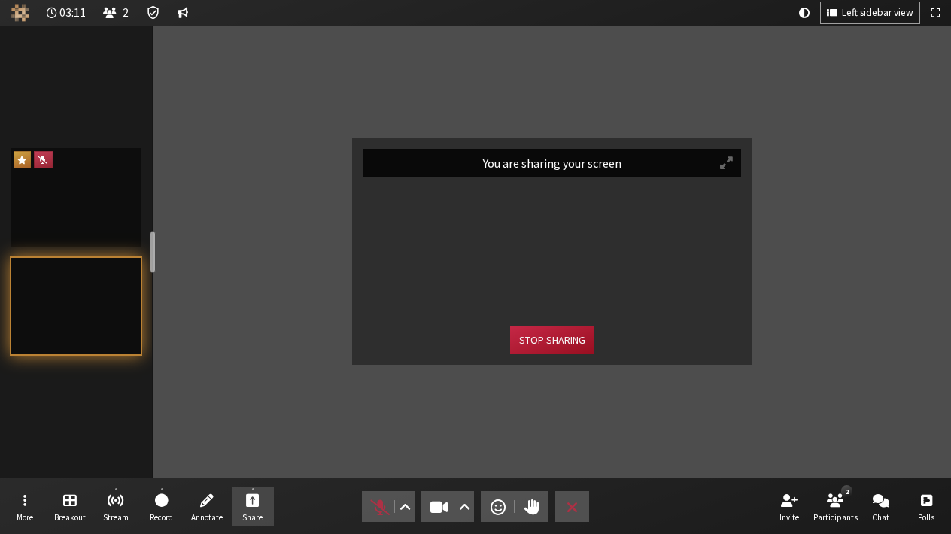
click at [542, 344] on button "Stop sharing" at bounding box center [551, 341] width 83 height 28
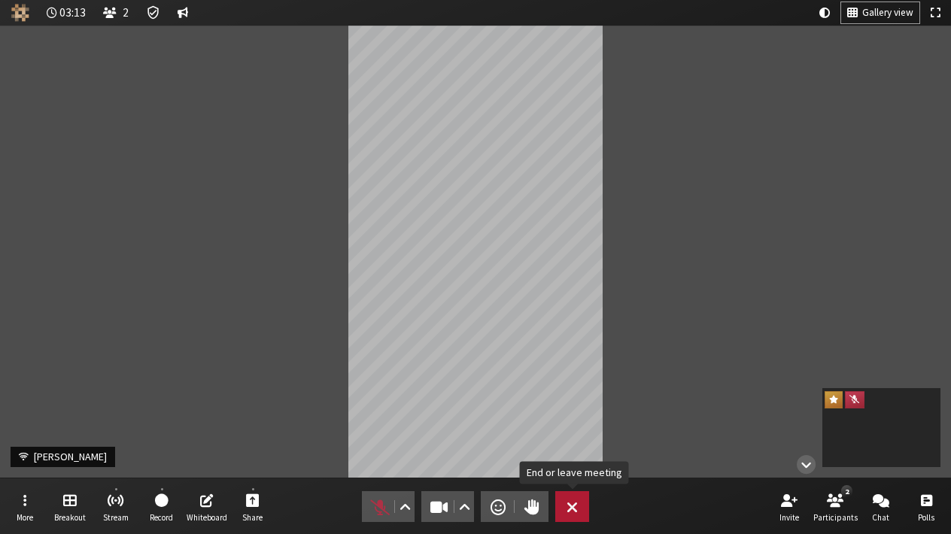
click at [578, 503] on span "End or leave meeting" at bounding box center [572, 507] width 11 height 21
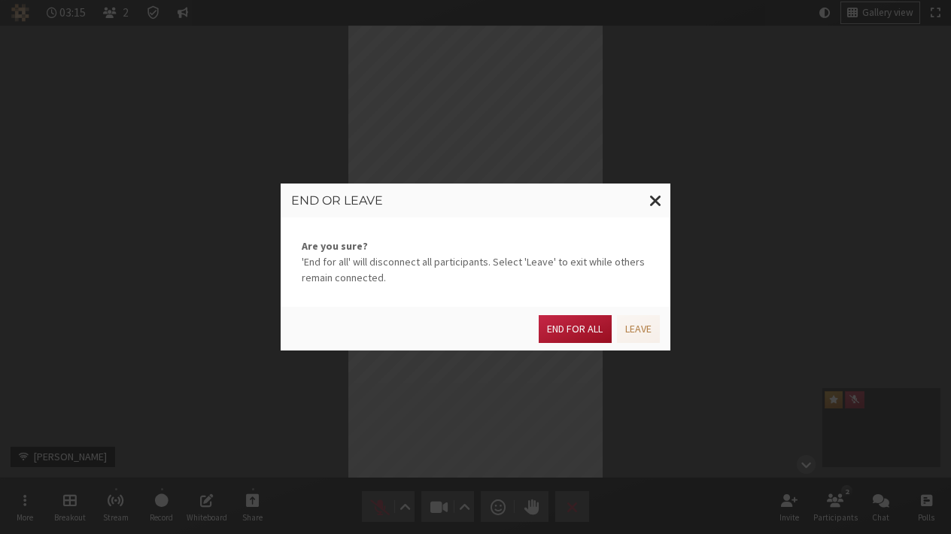
click at [569, 333] on button "End for all" at bounding box center [575, 329] width 72 height 28
